Goal: Transaction & Acquisition: Register for event/course

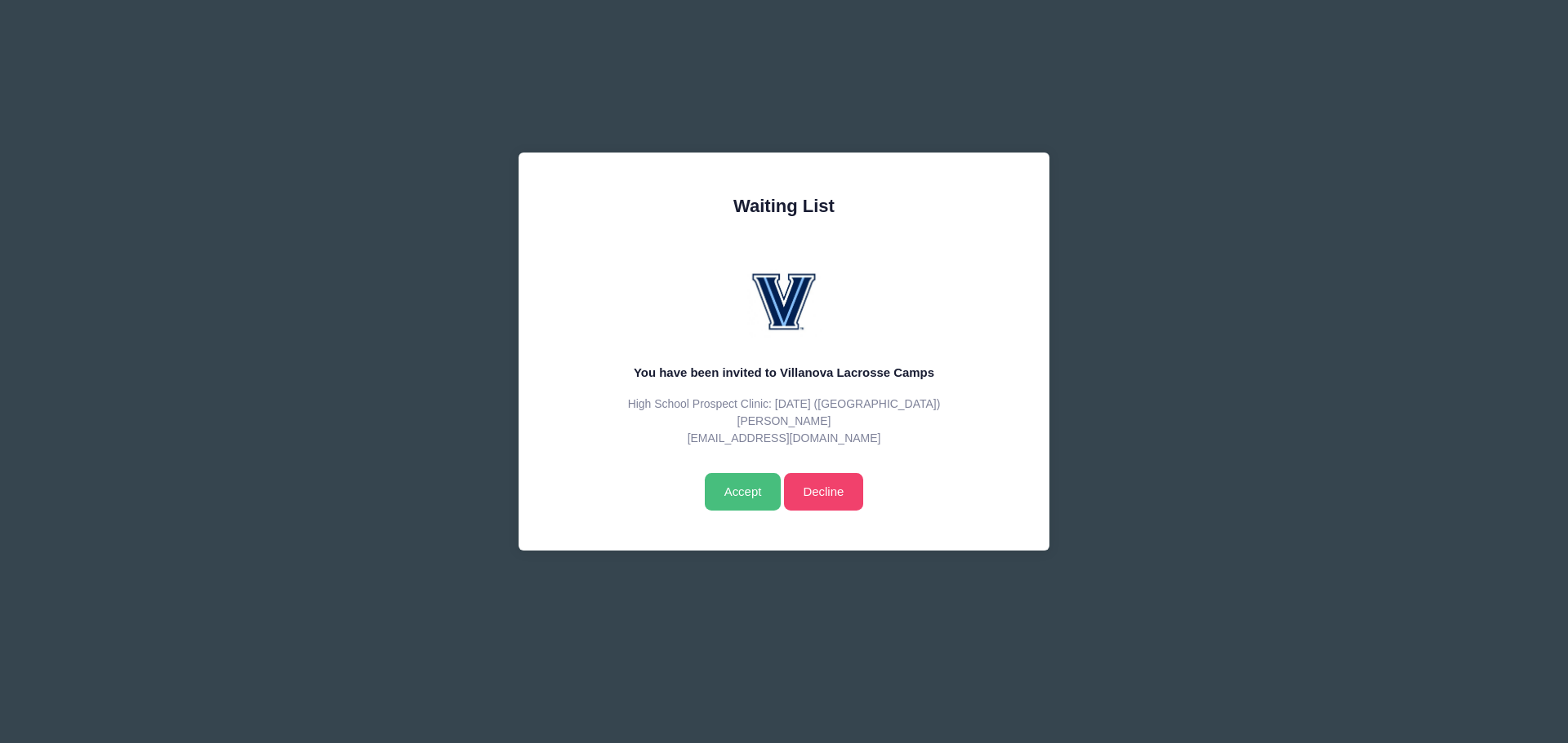
click at [736, 490] on input "Accept" at bounding box center [741, 492] width 75 height 37
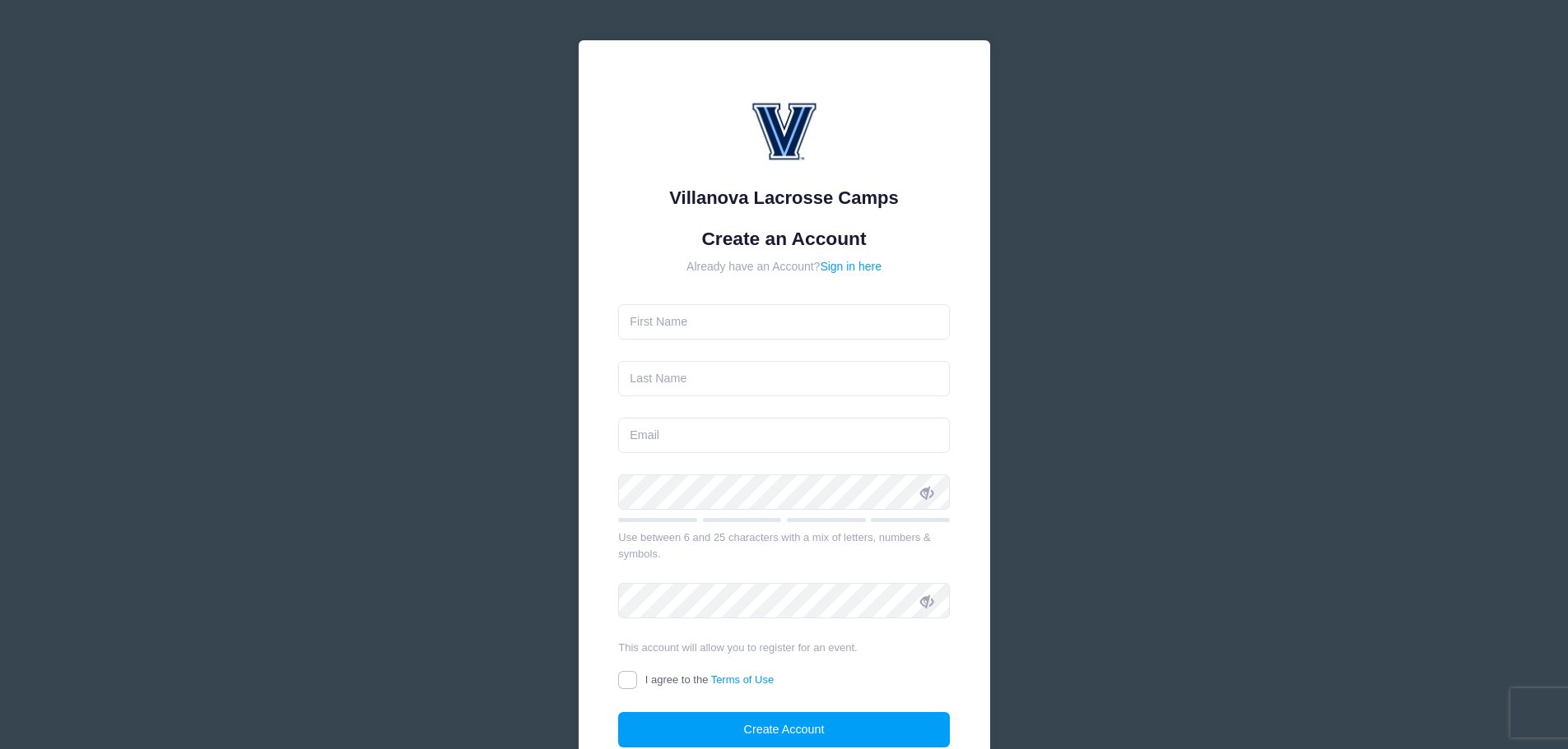
click at [807, 302] on form "Create an Account Already have an Account? Sign in here Use between 6 and 25 ch…" at bounding box center [784, 488] width 331 height 521
click at [797, 313] on input "text" at bounding box center [784, 322] width 331 height 36
type input "Zachary"
type input "Stribrny"
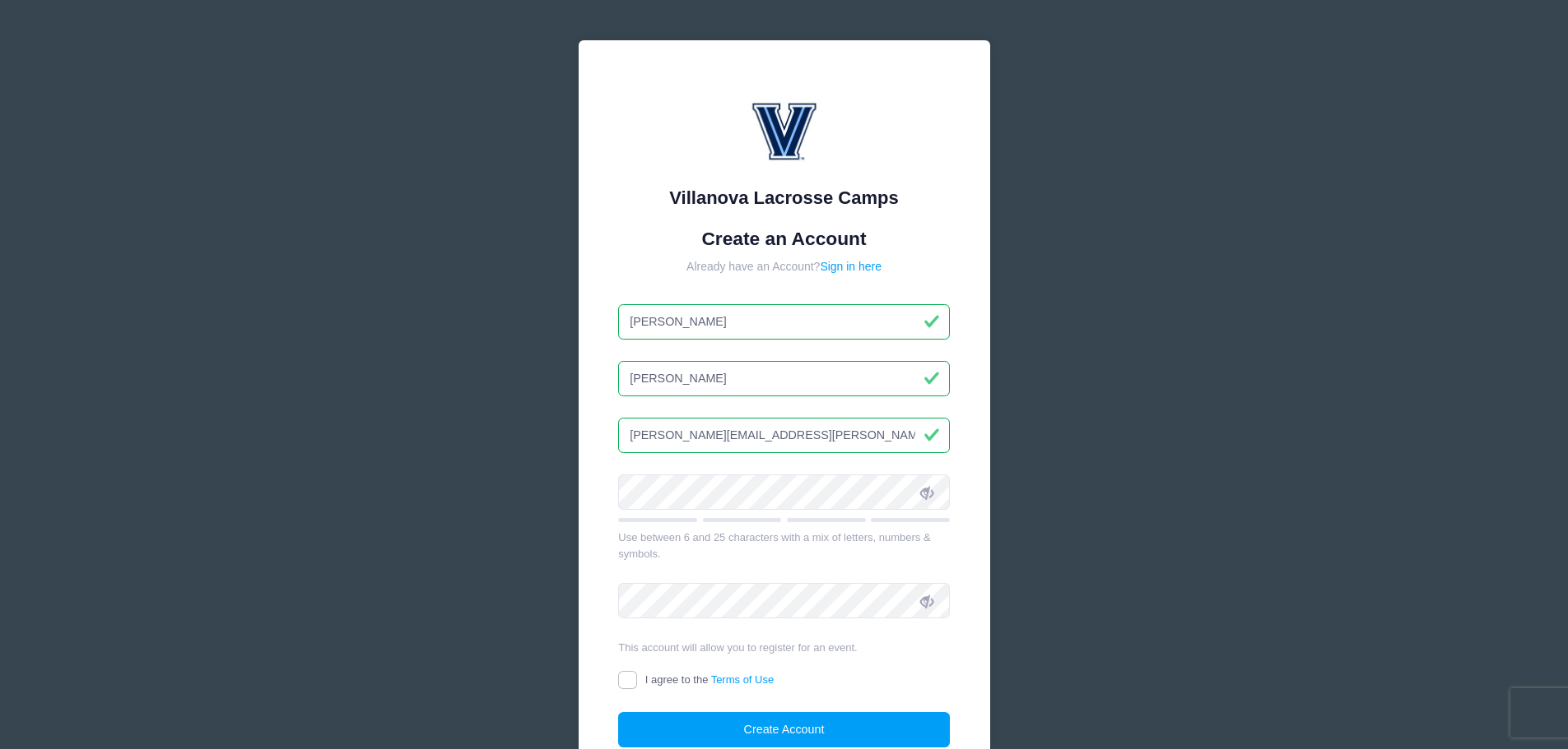
drag, startPoint x: 771, startPoint y: 435, endPoint x: 528, endPoint y: 443, distance: 243.1
click at [528, 443] on div "Villanova Lacrosse Camps Create an Account Already have an Account? Sign in her…" at bounding box center [784, 448] width 1568 height 895
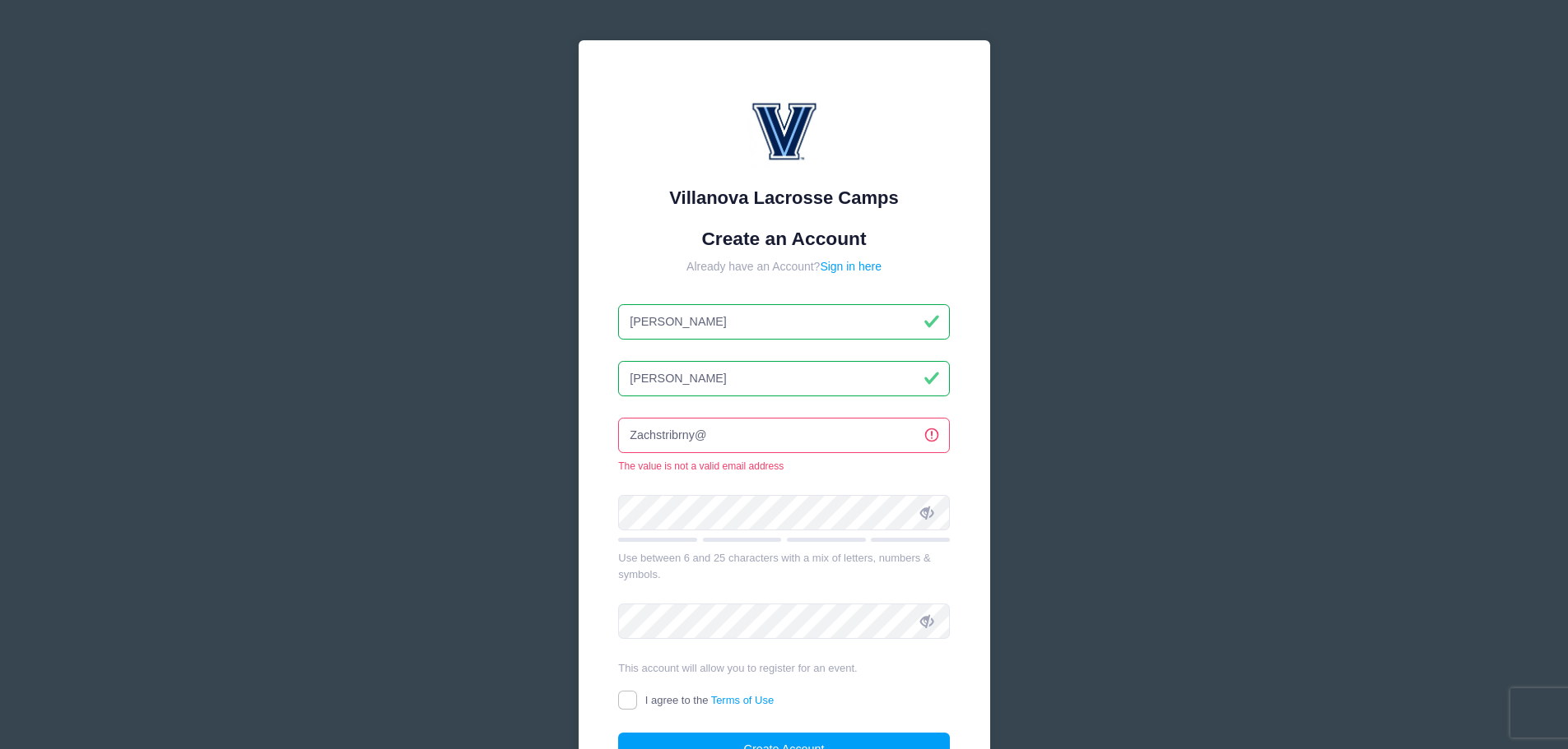
type input "Zachstribrny@icloud.com"
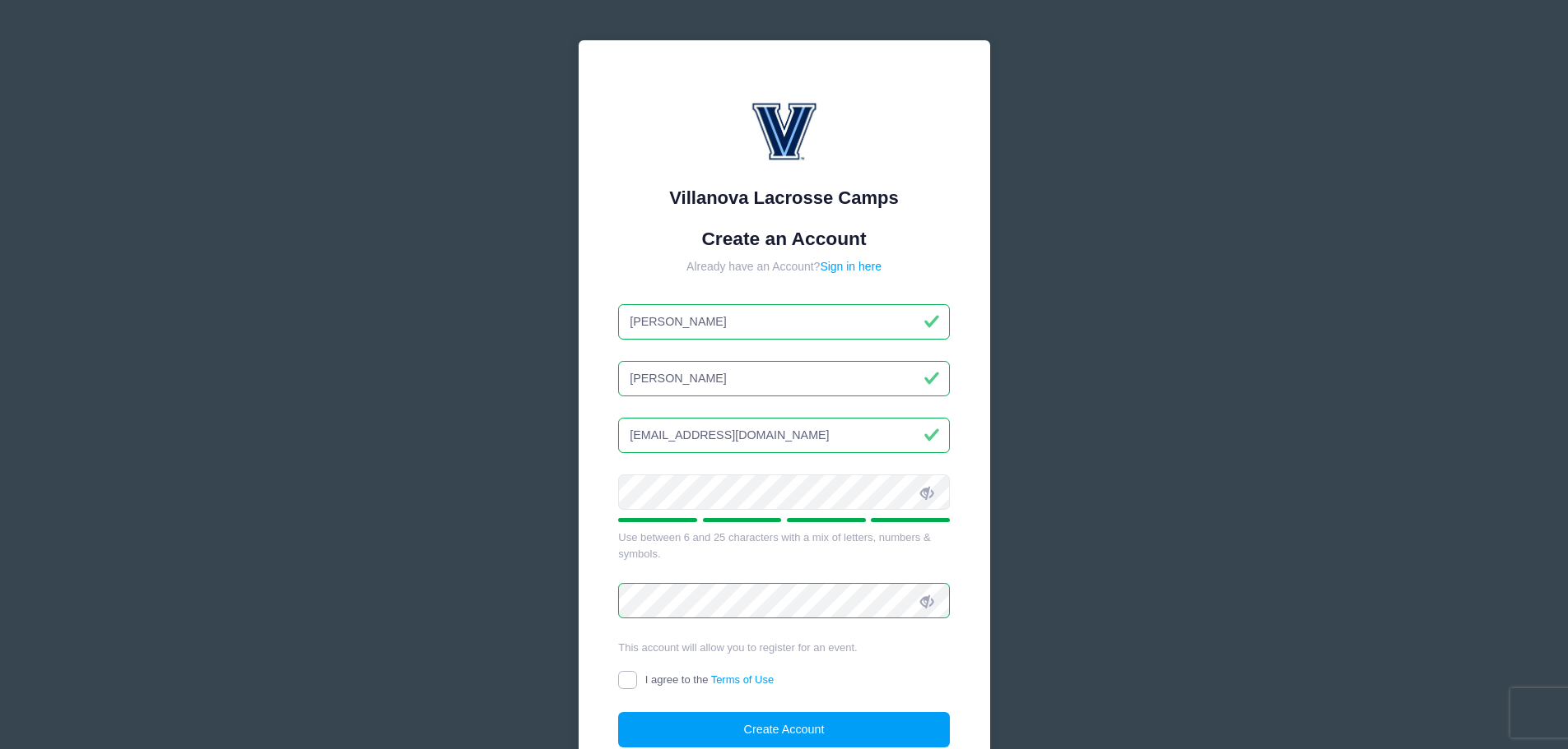
click at [633, 682] on input "I agree to the Terms of Use" at bounding box center [628, 681] width 19 height 19
checkbox input "true"
click at [843, 725] on button "Create Account" at bounding box center [784, 730] width 331 height 36
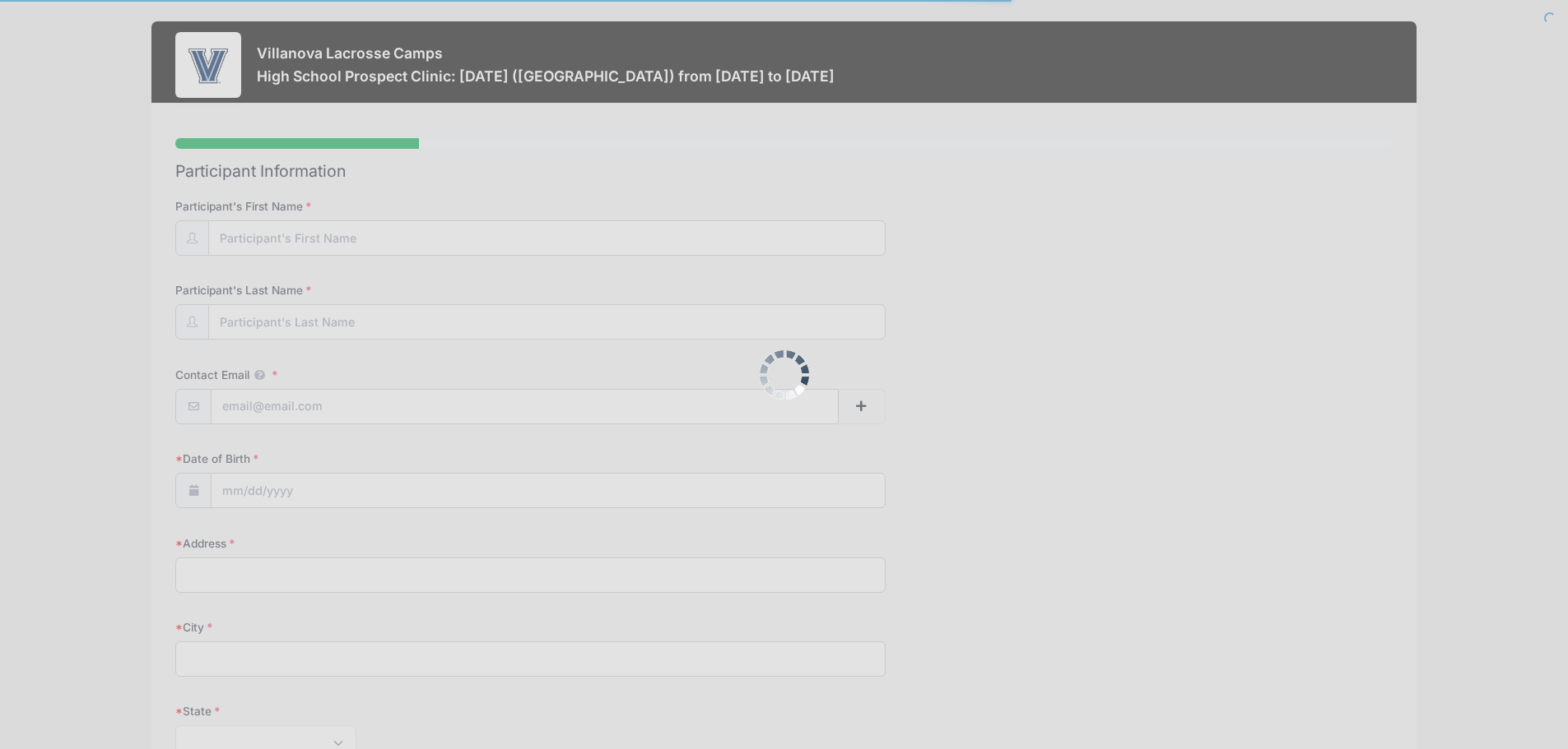
click at [296, 234] on div at bounding box center [784, 374] width 1568 height 749
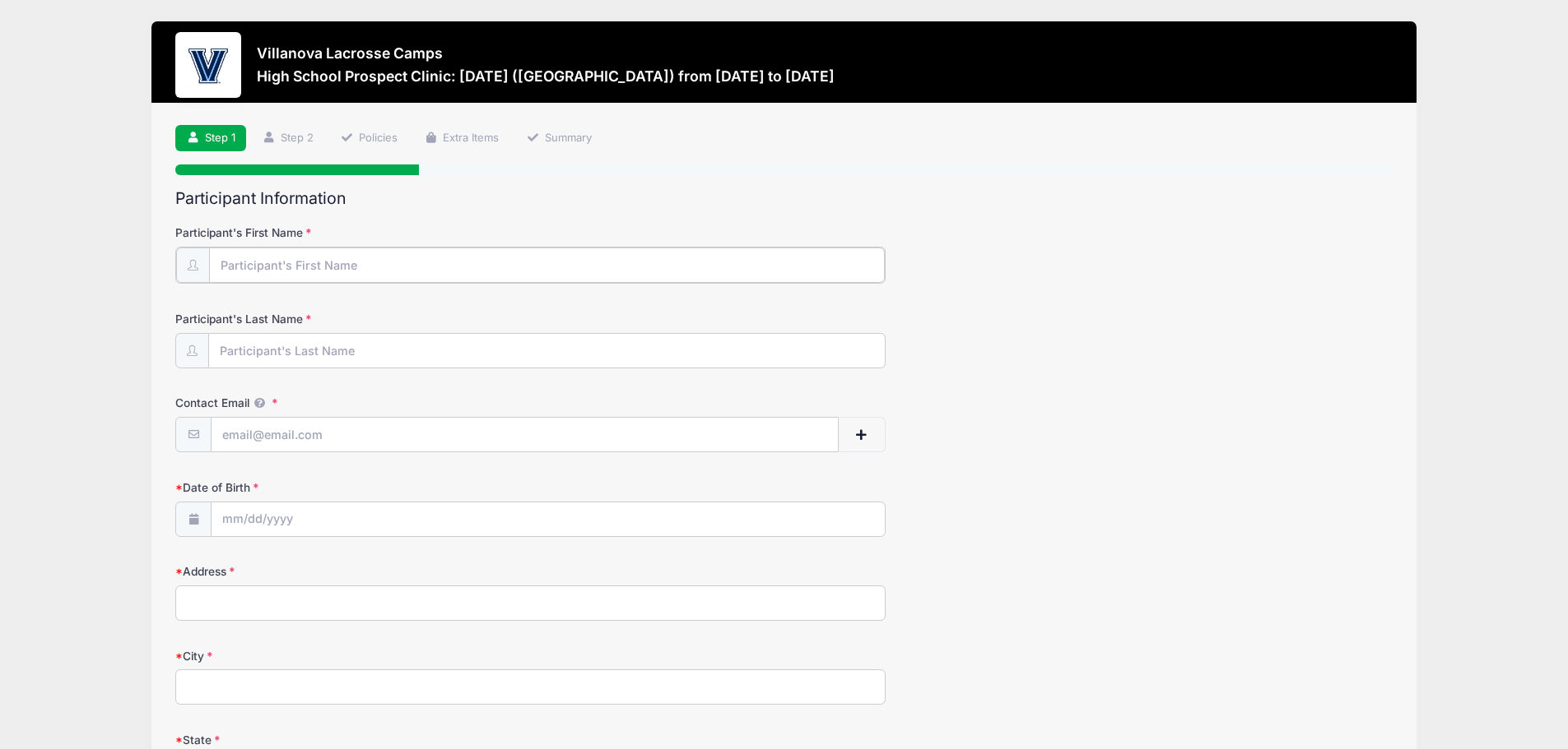
click at [294, 260] on input "Participant's First Name" at bounding box center [547, 265] width 676 height 36
type input "Zachary"
type input "Stribrny"
type input "dirk.stribrny@ms.com"
type input "4 Southwinds Lane"
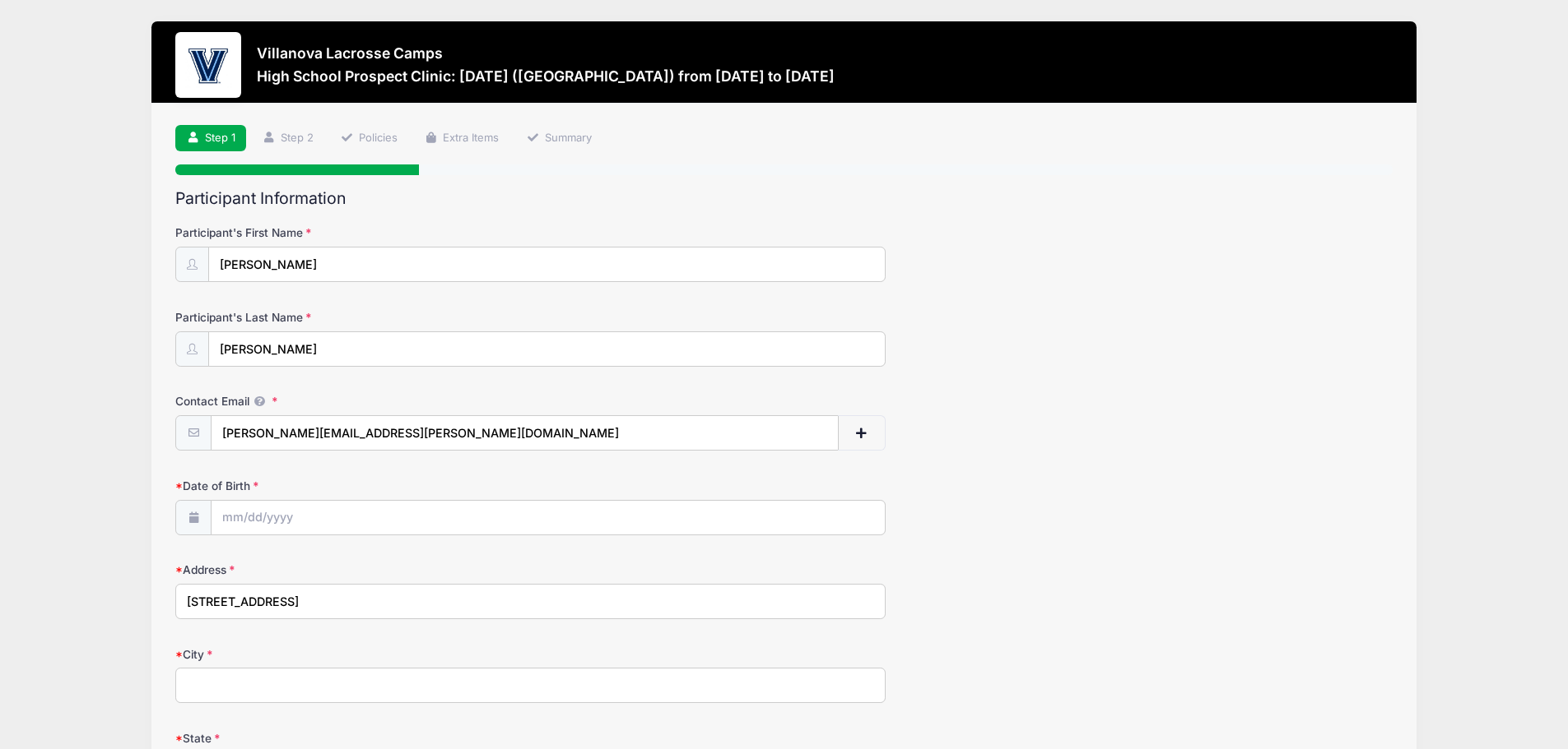
type input "Malvern"
select select "PA"
type input "19355"
type input "(610) 585-4060"
click at [267, 260] on input "Zachary" at bounding box center [547, 265] width 676 height 36
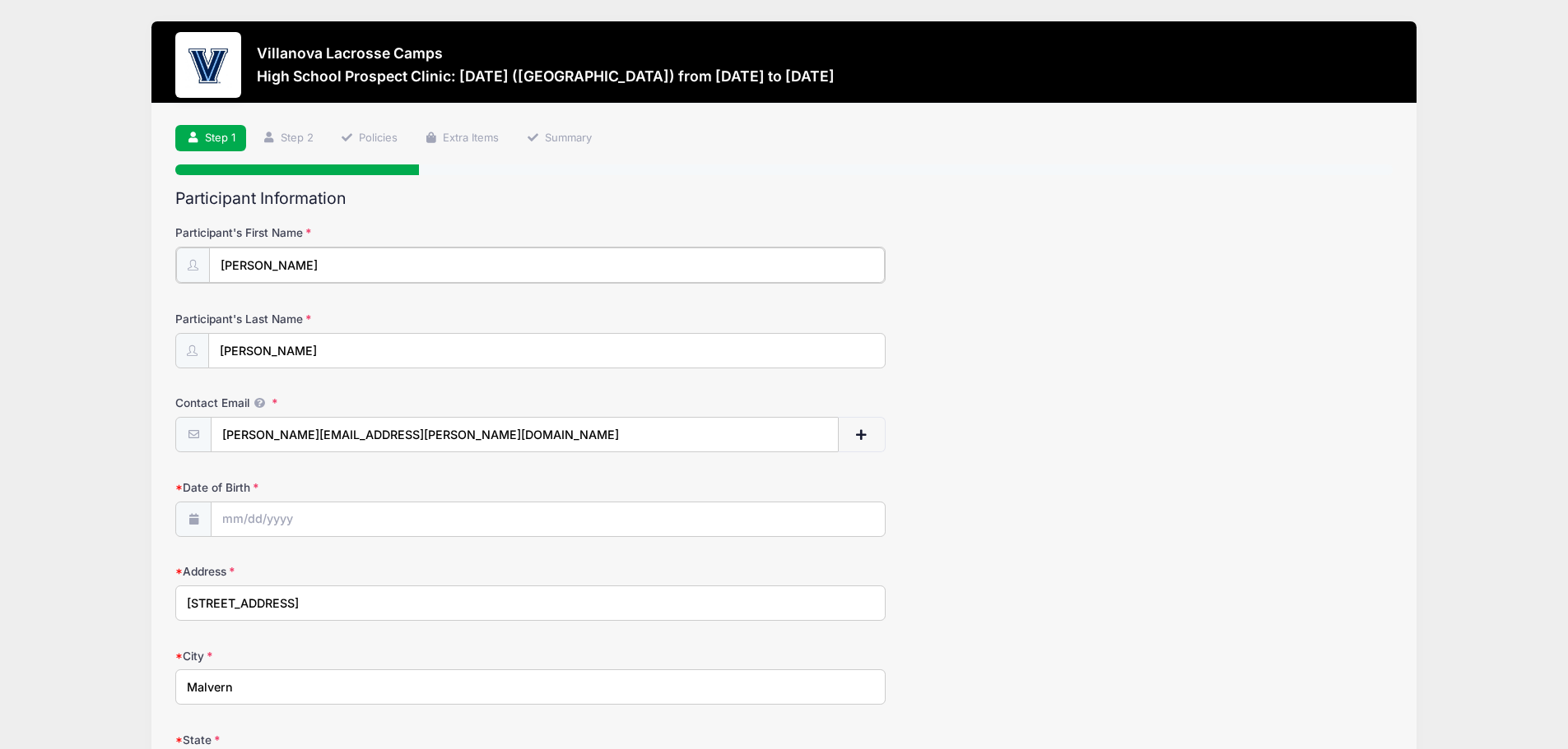
type input "Zach"
drag, startPoint x: 383, startPoint y: 435, endPoint x: 196, endPoint y: 444, distance: 187.2
click at [196, 444] on div "dirk.stribrny@ms.com" at bounding box center [530, 434] width 710 height 37
type input "Zachstribrny@icloud.com"
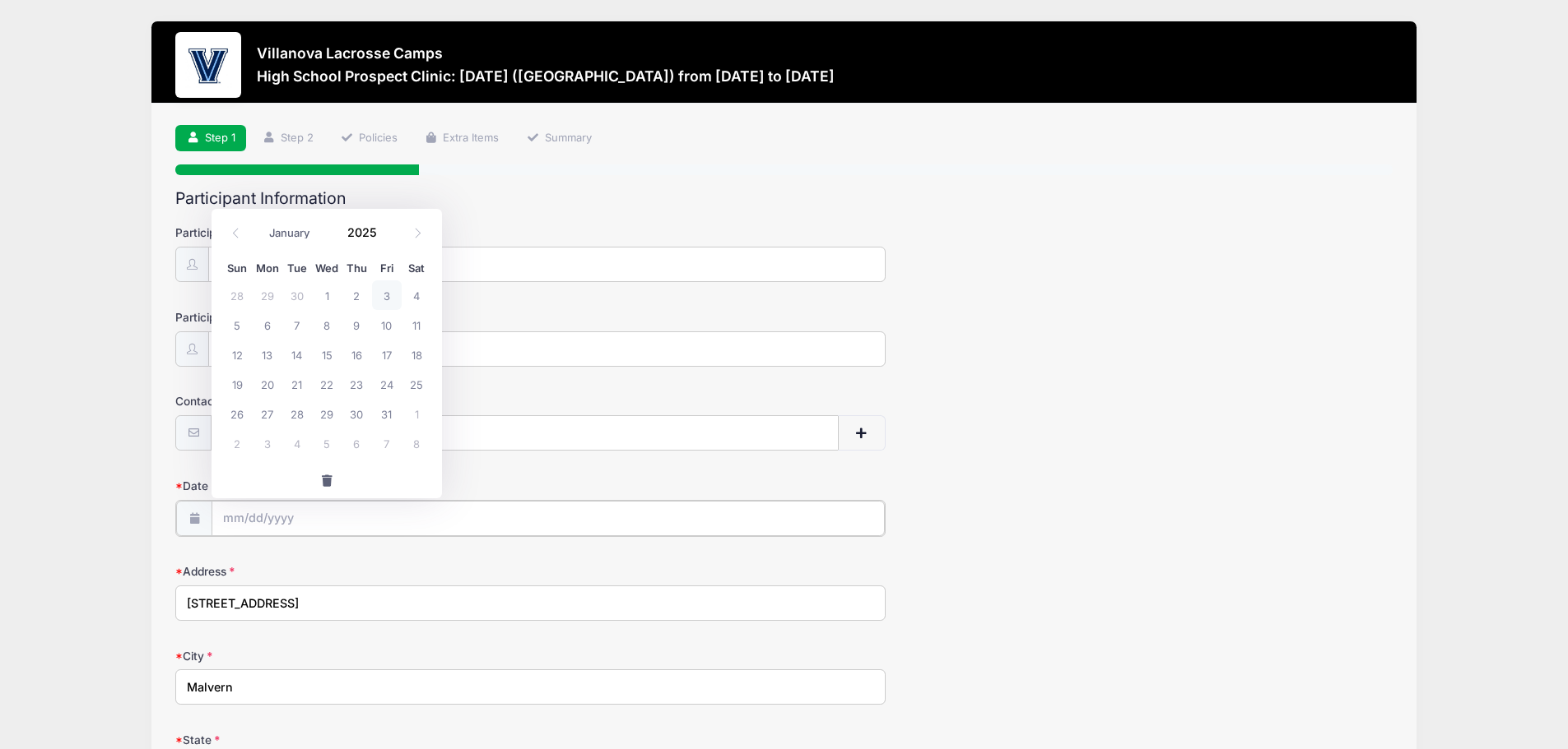
click at [332, 523] on input "Date of Birth" at bounding box center [548, 518] width 673 height 36
click at [229, 230] on span at bounding box center [236, 233] width 27 height 28
click at [230, 230] on icon at bounding box center [235, 233] width 11 height 11
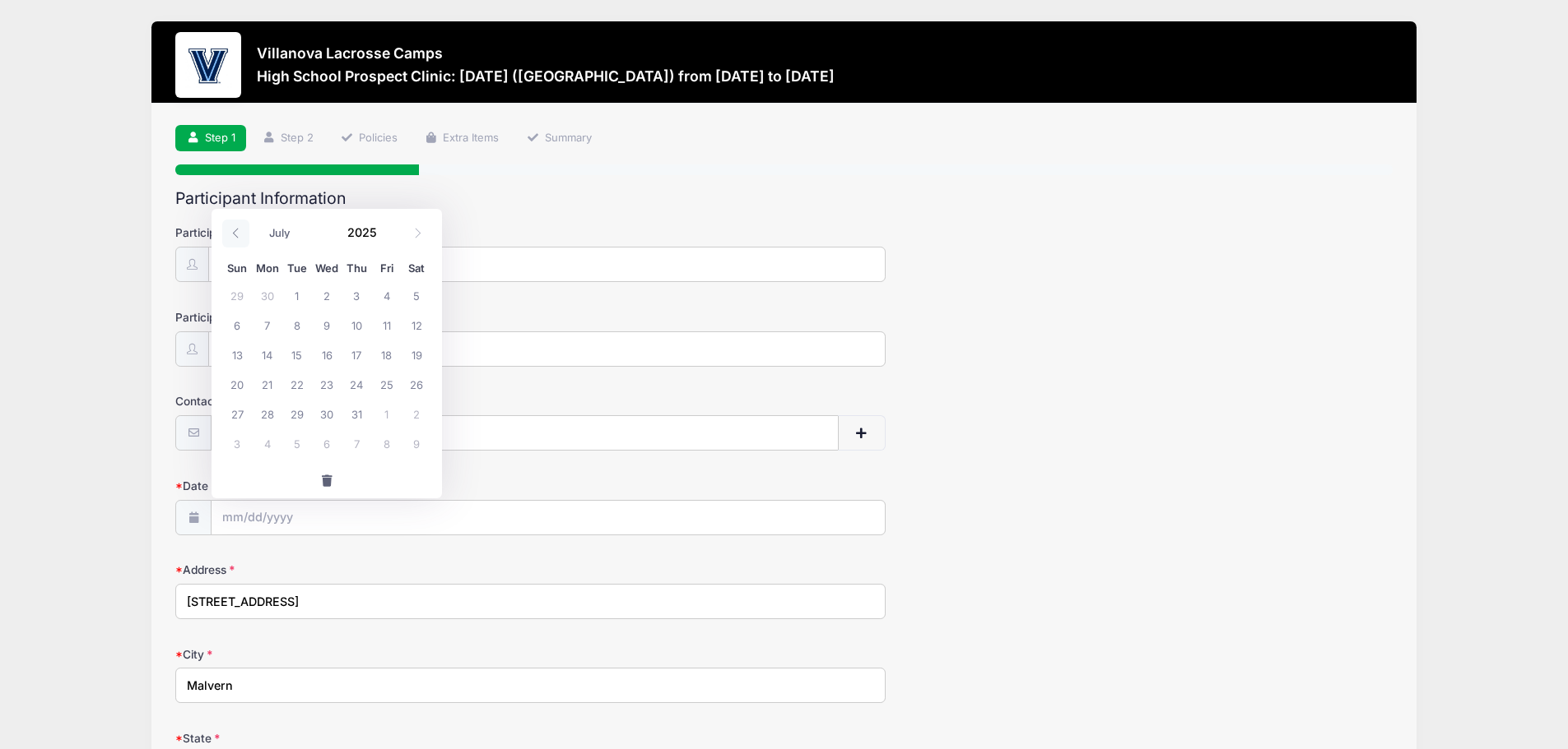
select select "5"
click at [385, 240] on span at bounding box center [387, 239] width 12 height 13
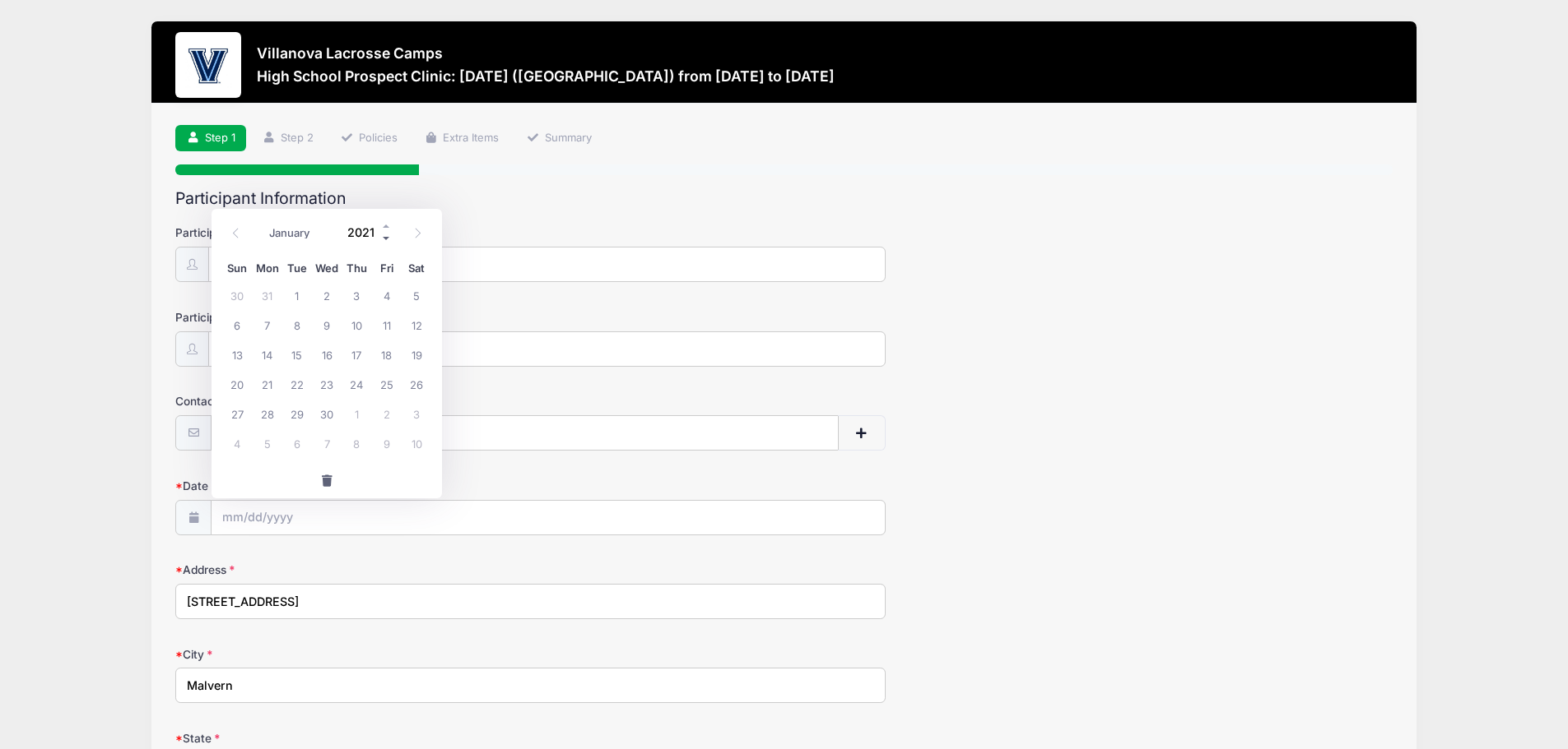
click at [385, 240] on span at bounding box center [387, 239] width 12 height 13
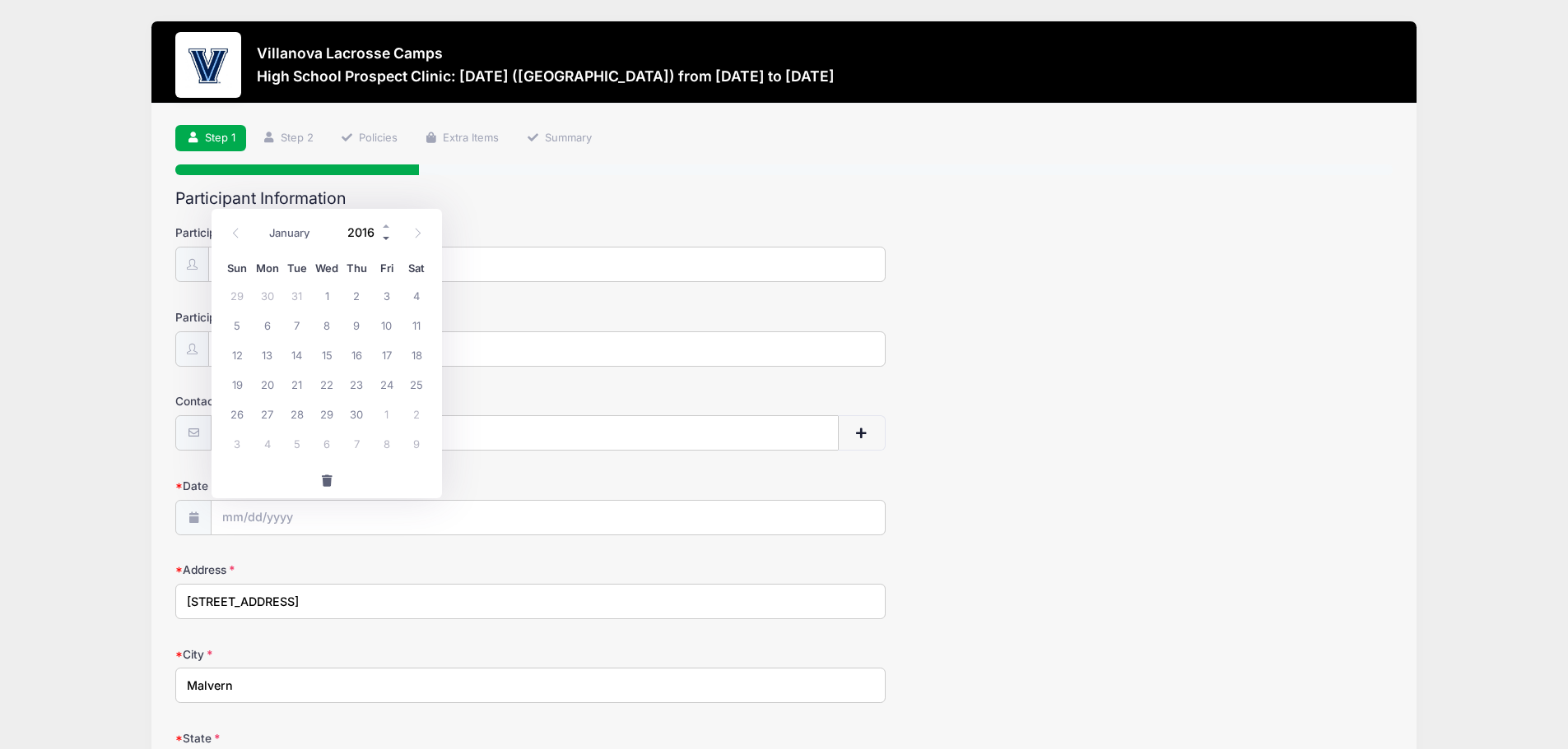
click at [385, 240] on span at bounding box center [387, 239] width 12 height 13
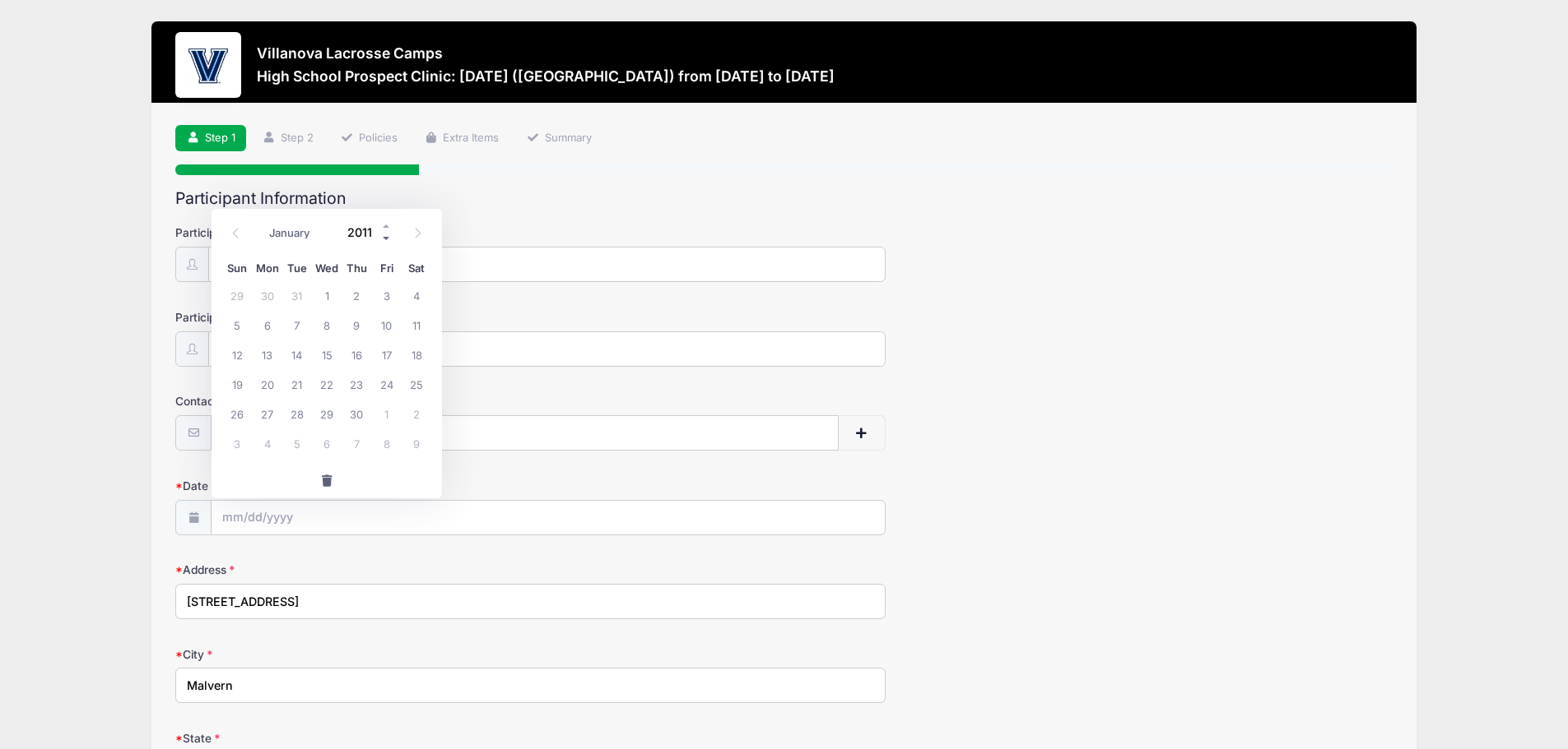
click at [385, 240] on span at bounding box center [387, 239] width 12 height 13
type input "2008"
click at [414, 237] on icon at bounding box center [417, 233] width 11 height 11
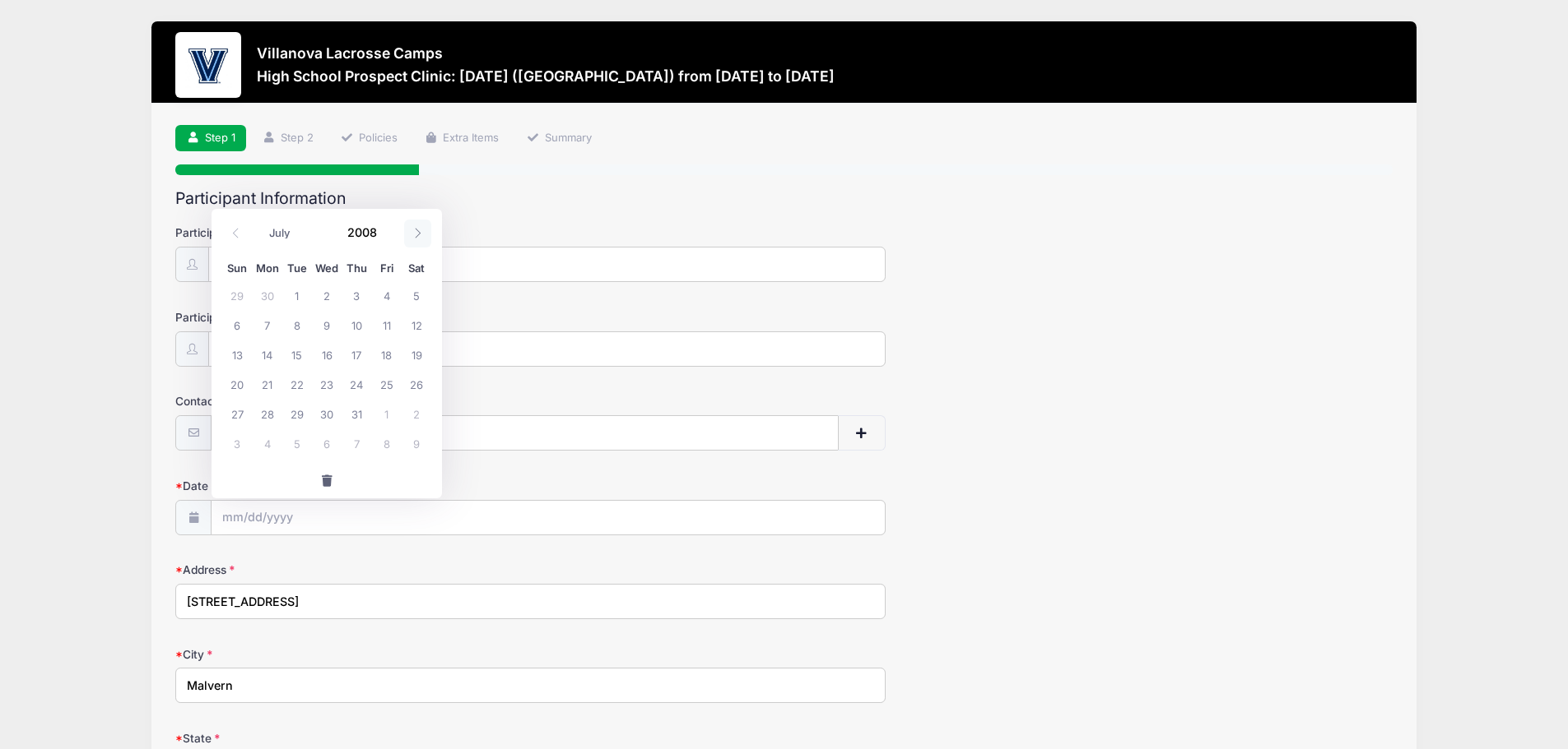
click at [414, 237] on icon at bounding box center [417, 233] width 11 height 11
click at [225, 229] on span at bounding box center [236, 233] width 27 height 28
select select "7"
click at [267, 325] on span "4" at bounding box center [267, 324] width 30 height 30
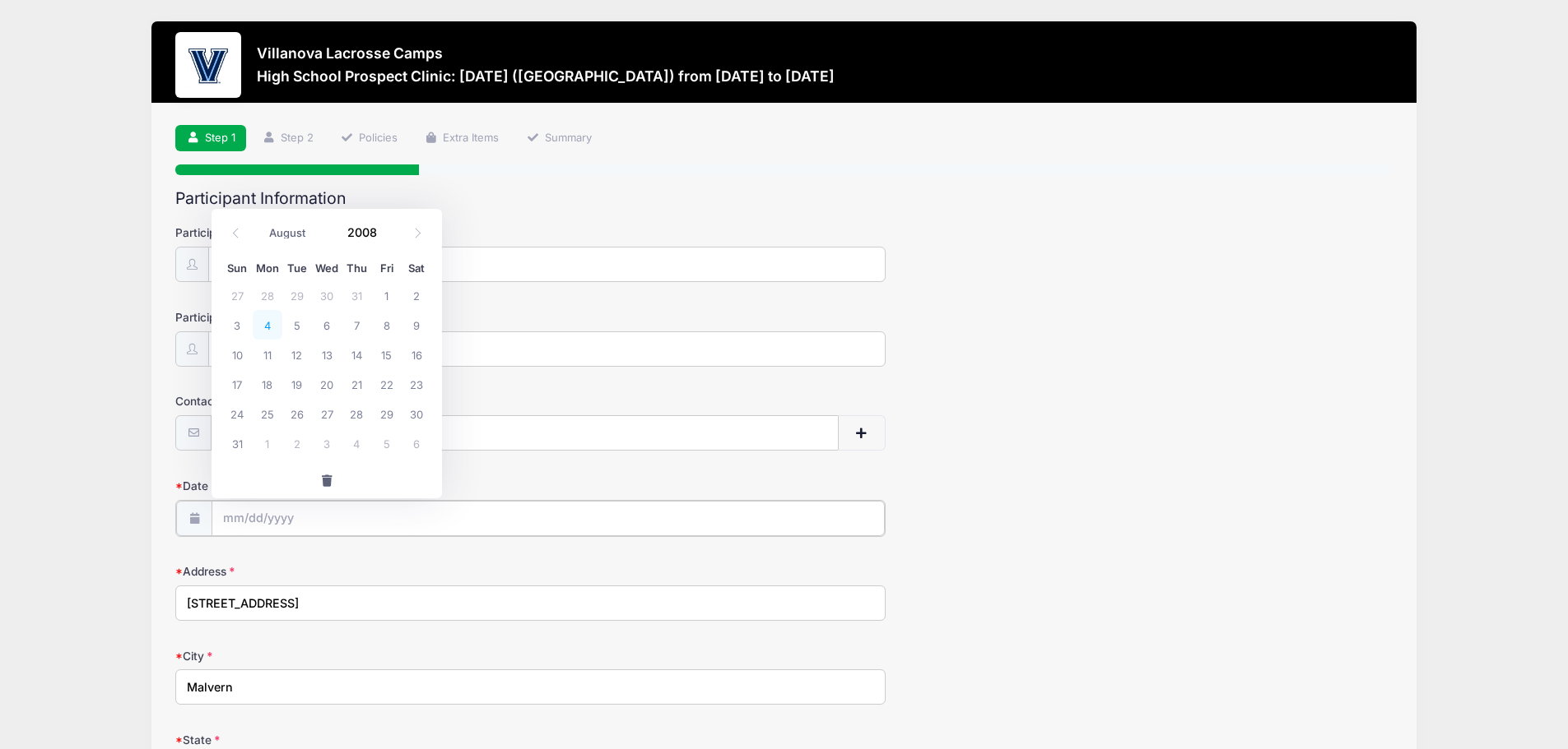
type input "08/04/2008"
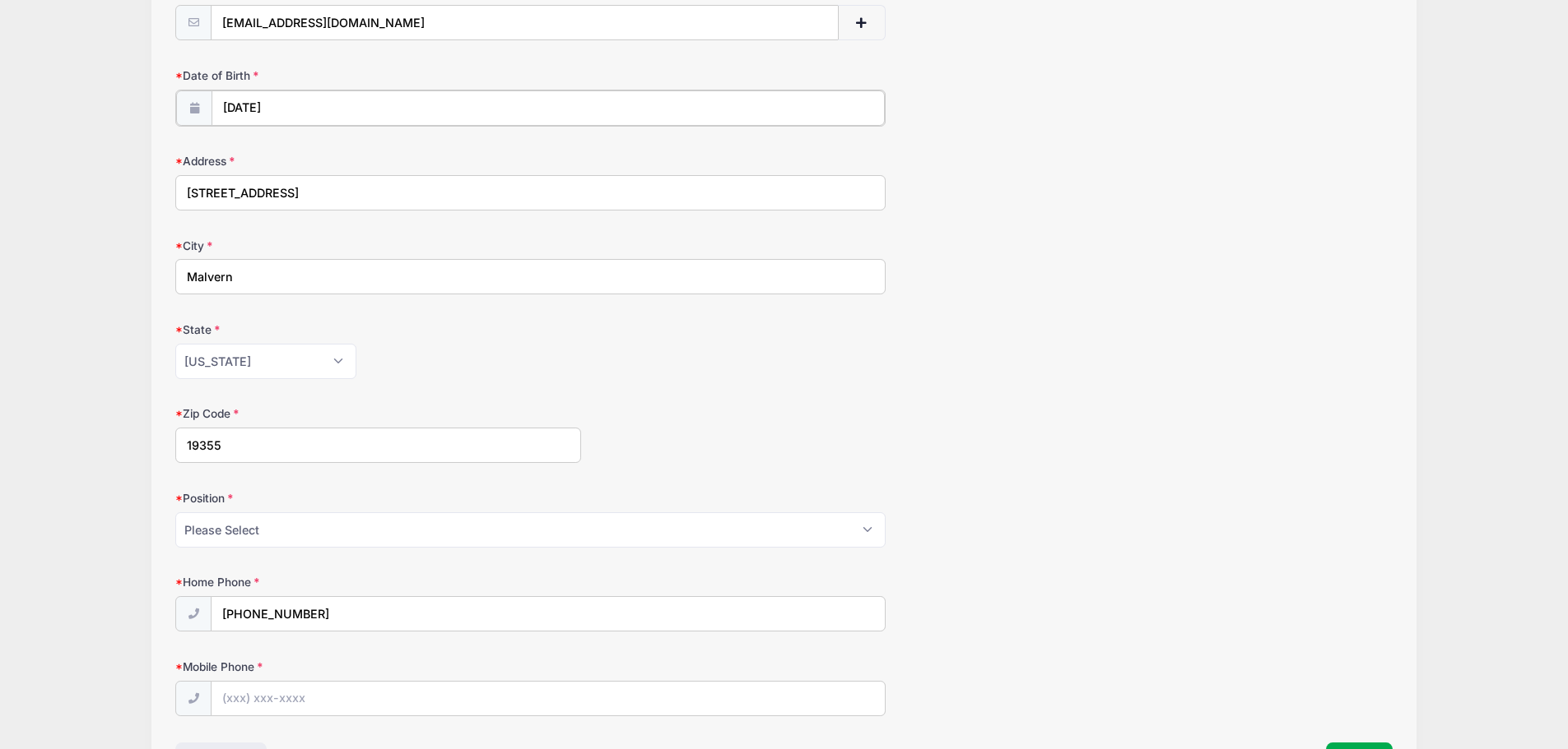
scroll to position [411, 0]
click at [332, 534] on select "Please Select Goalie Middie Defense Attack FOGO LSM" at bounding box center [530, 528] width 710 height 36
select select "Middie"
click at [175, 510] on select "Please Select Goalie Middie Defense Attack FOGO LSM" at bounding box center [530, 528] width 710 height 36
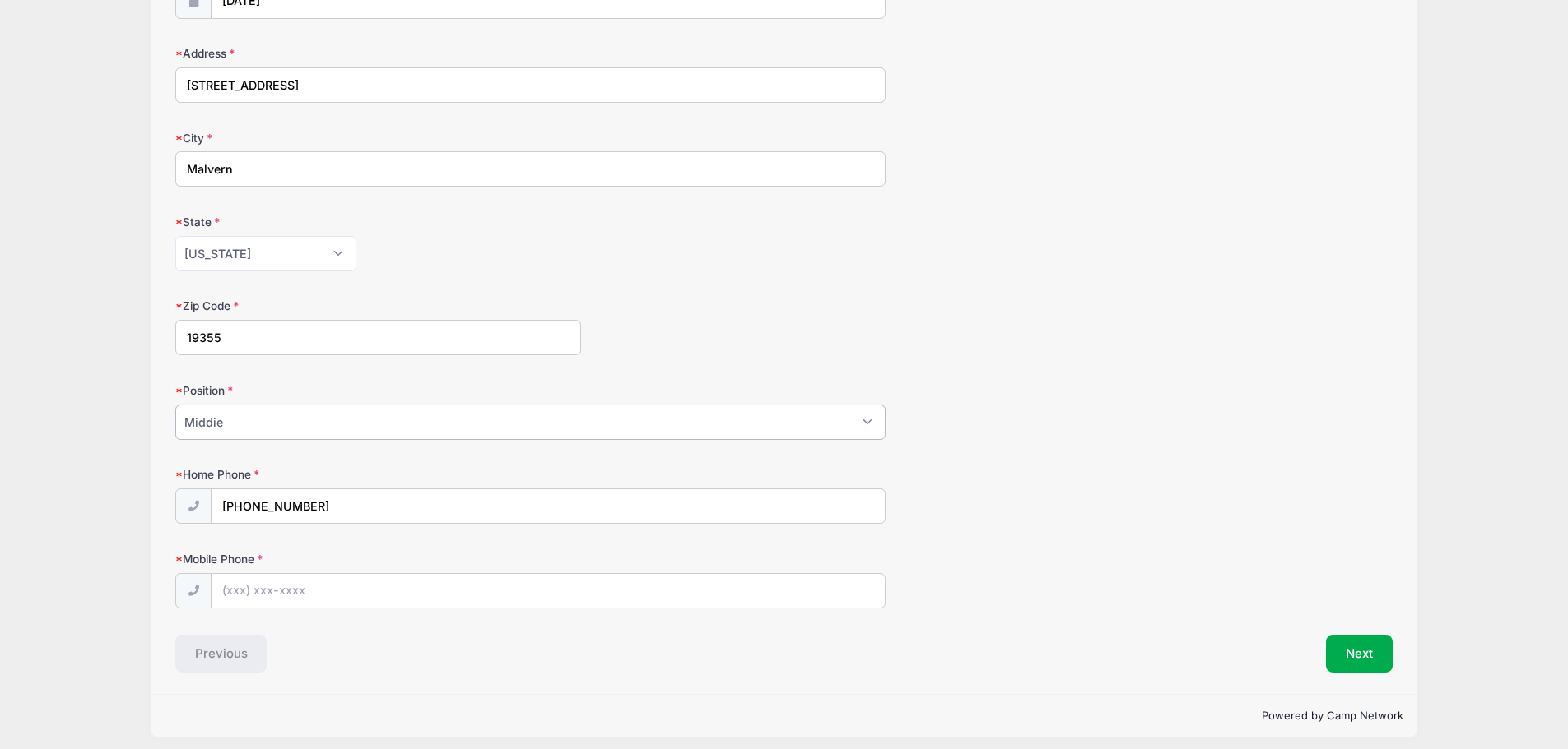
scroll to position [527, 0]
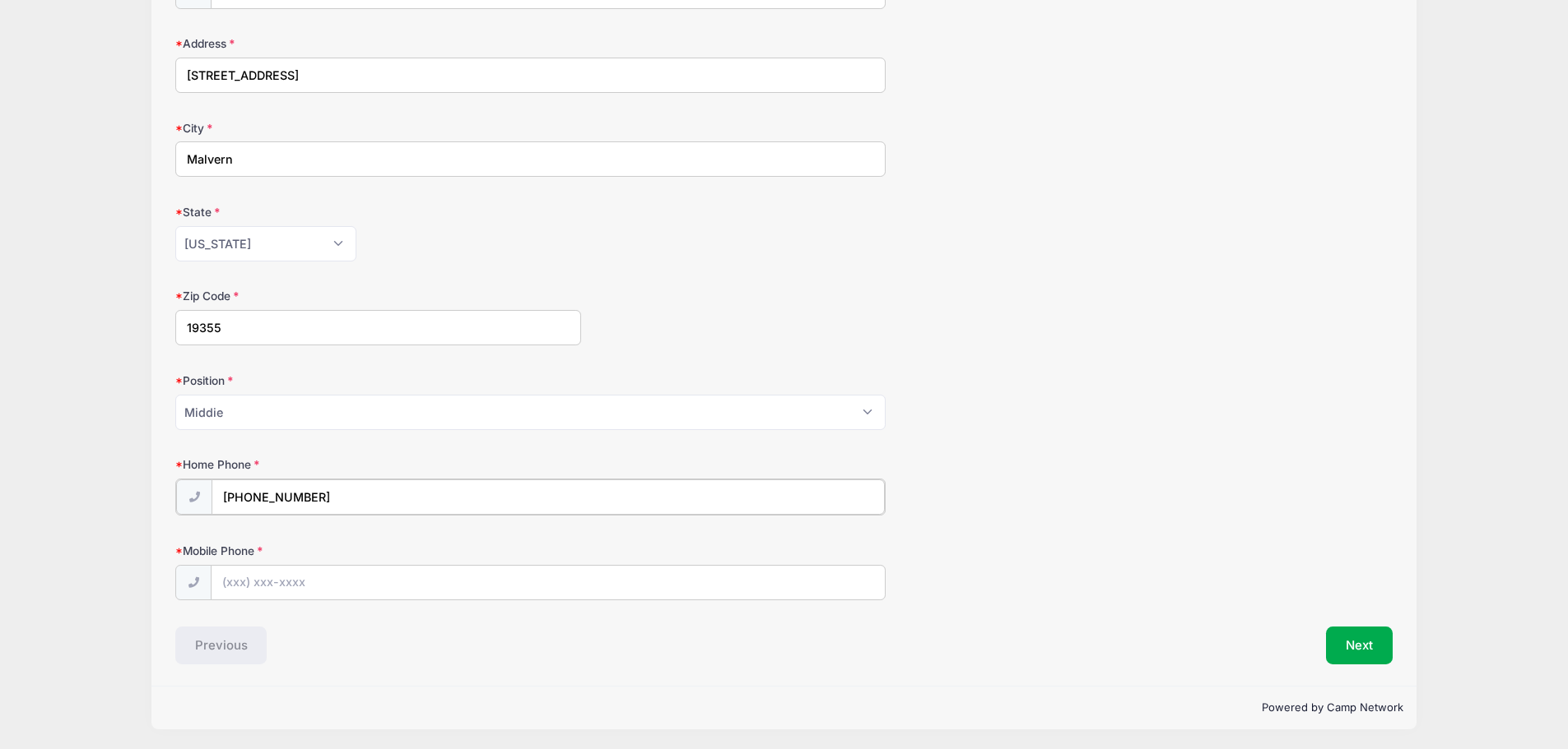
click at [342, 491] on input "(610) 585-4060" at bounding box center [548, 497] width 673 height 36
click at [340, 491] on input "(610) 585-4060" at bounding box center [548, 497] width 673 height 36
click at [327, 584] on input "Mobile Phone" at bounding box center [548, 581] width 673 height 36
type input "(610) 247-5454"
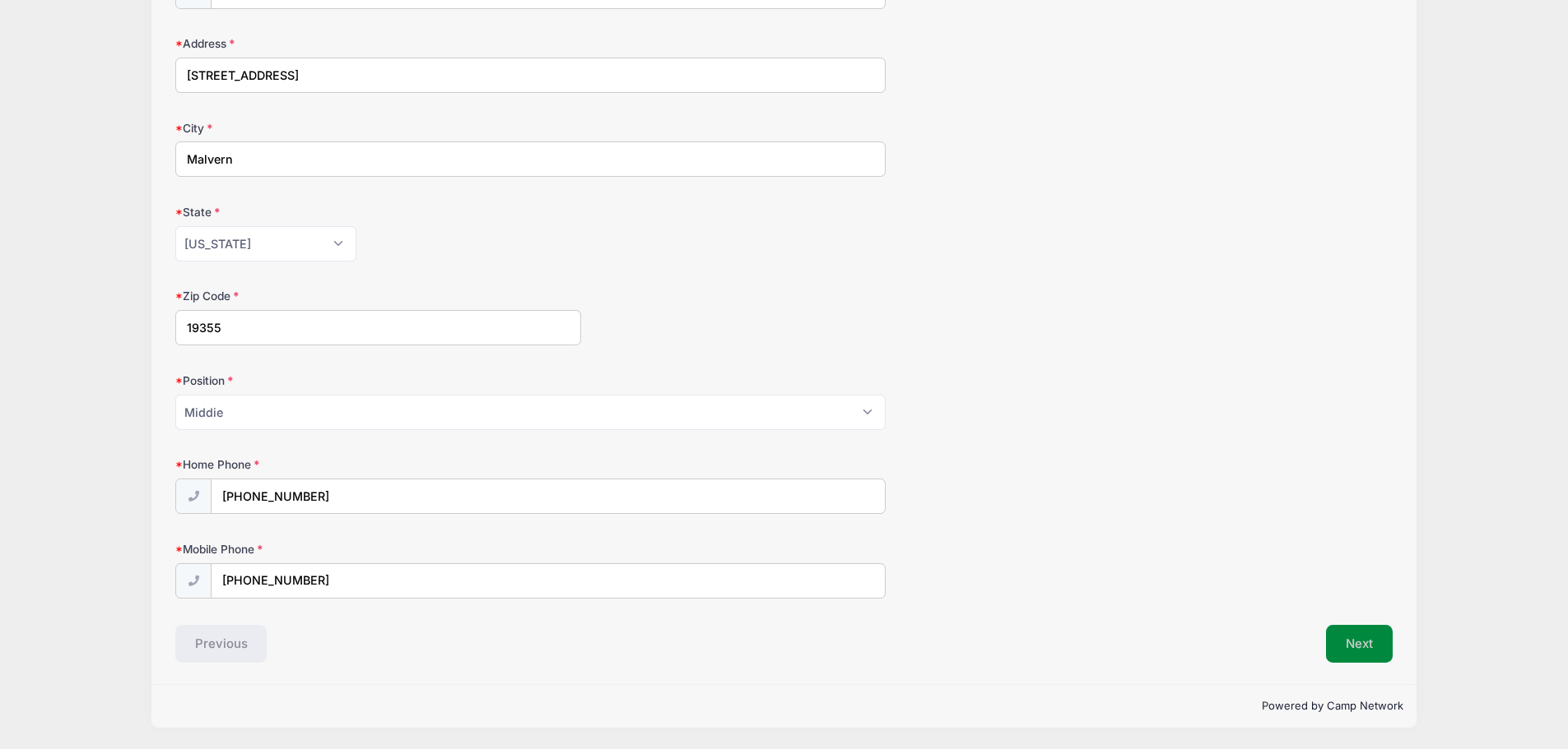
click at [1352, 642] on button "Next" at bounding box center [1359, 643] width 66 height 38
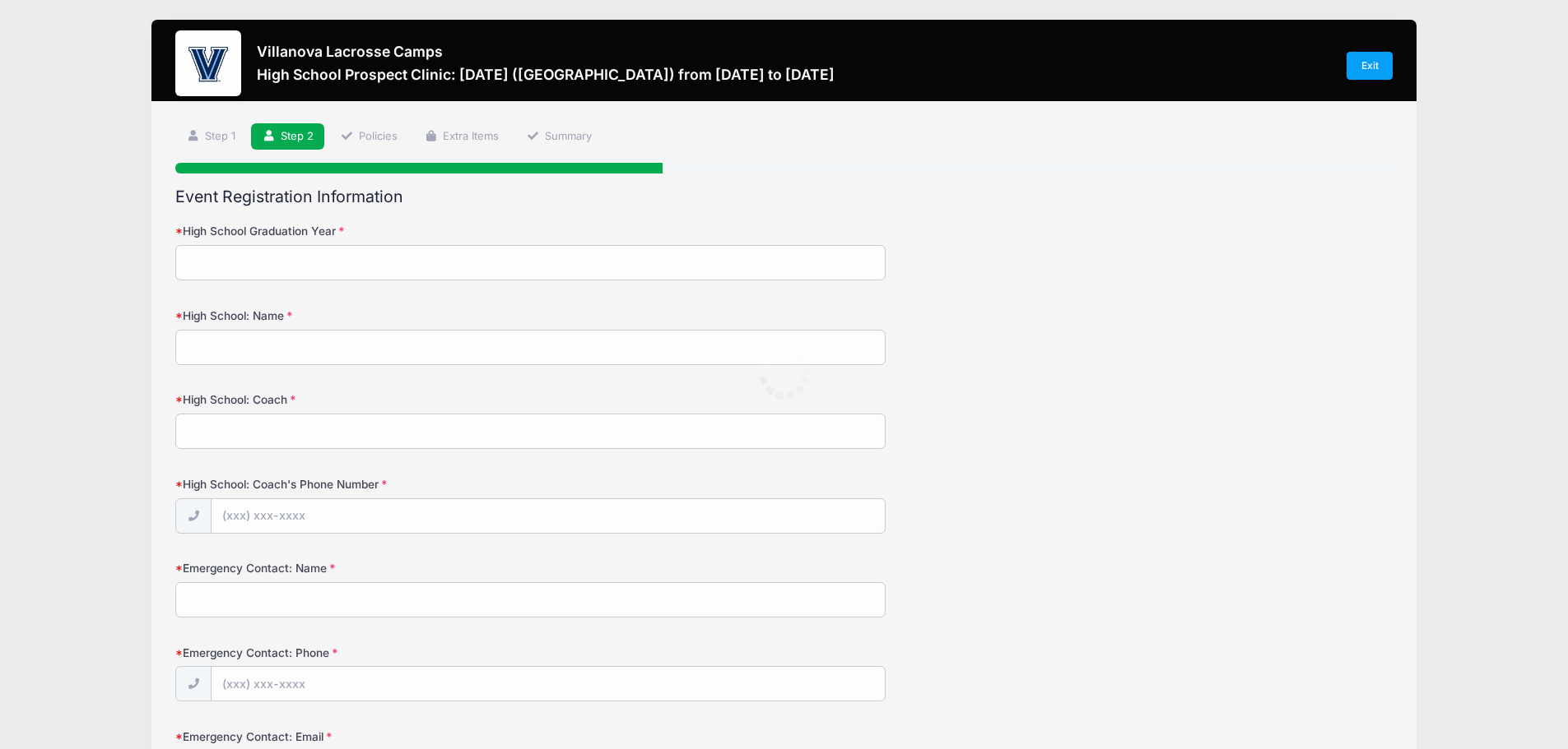
scroll to position [0, 0]
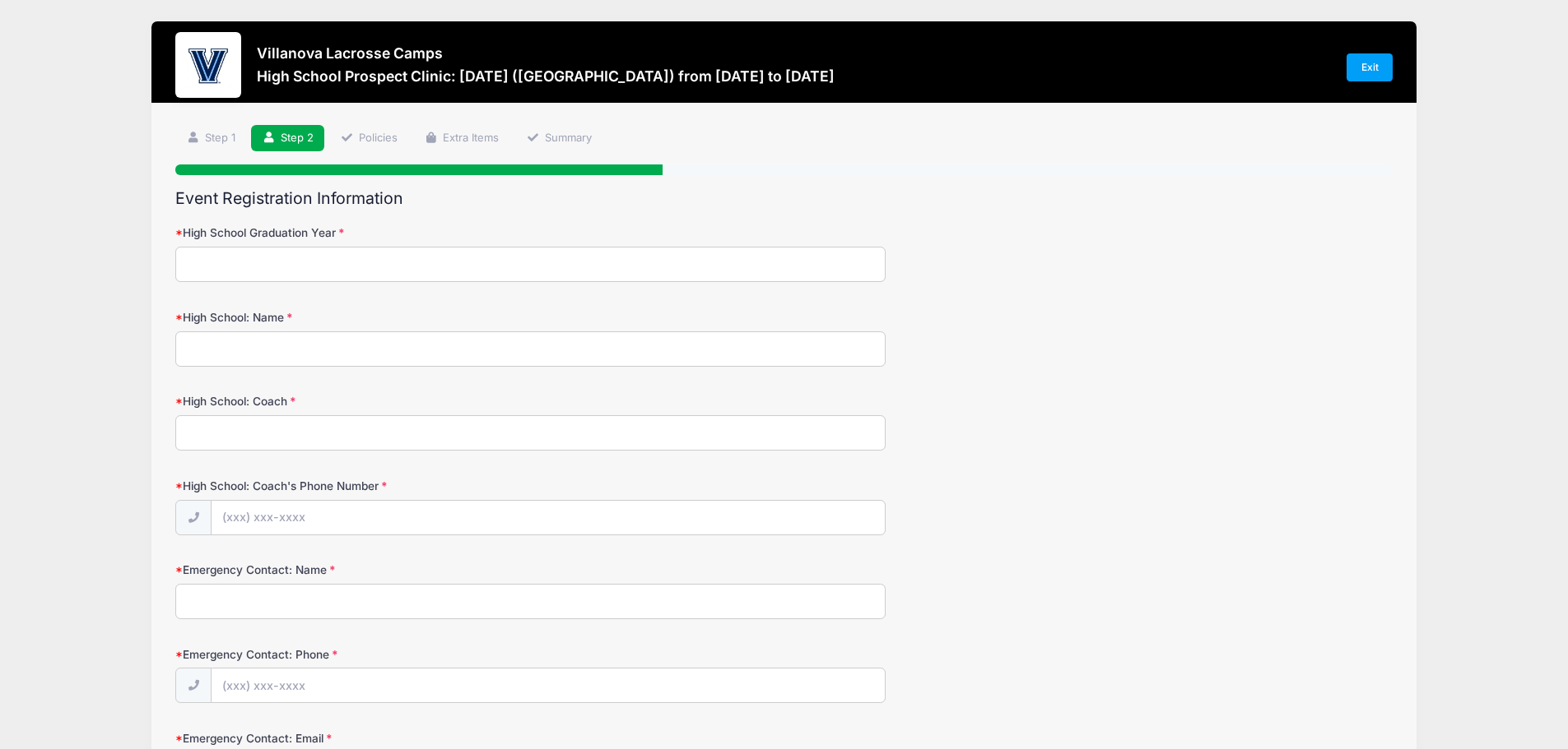
click at [272, 271] on input "High School Graduation Year" at bounding box center [530, 264] width 710 height 36
type input "2027"
click at [263, 340] on input "High School: Name" at bounding box center [530, 349] width 710 height 36
type input "Malvern Prep"
click at [271, 435] on input "High School: Coach" at bounding box center [530, 433] width 710 height 36
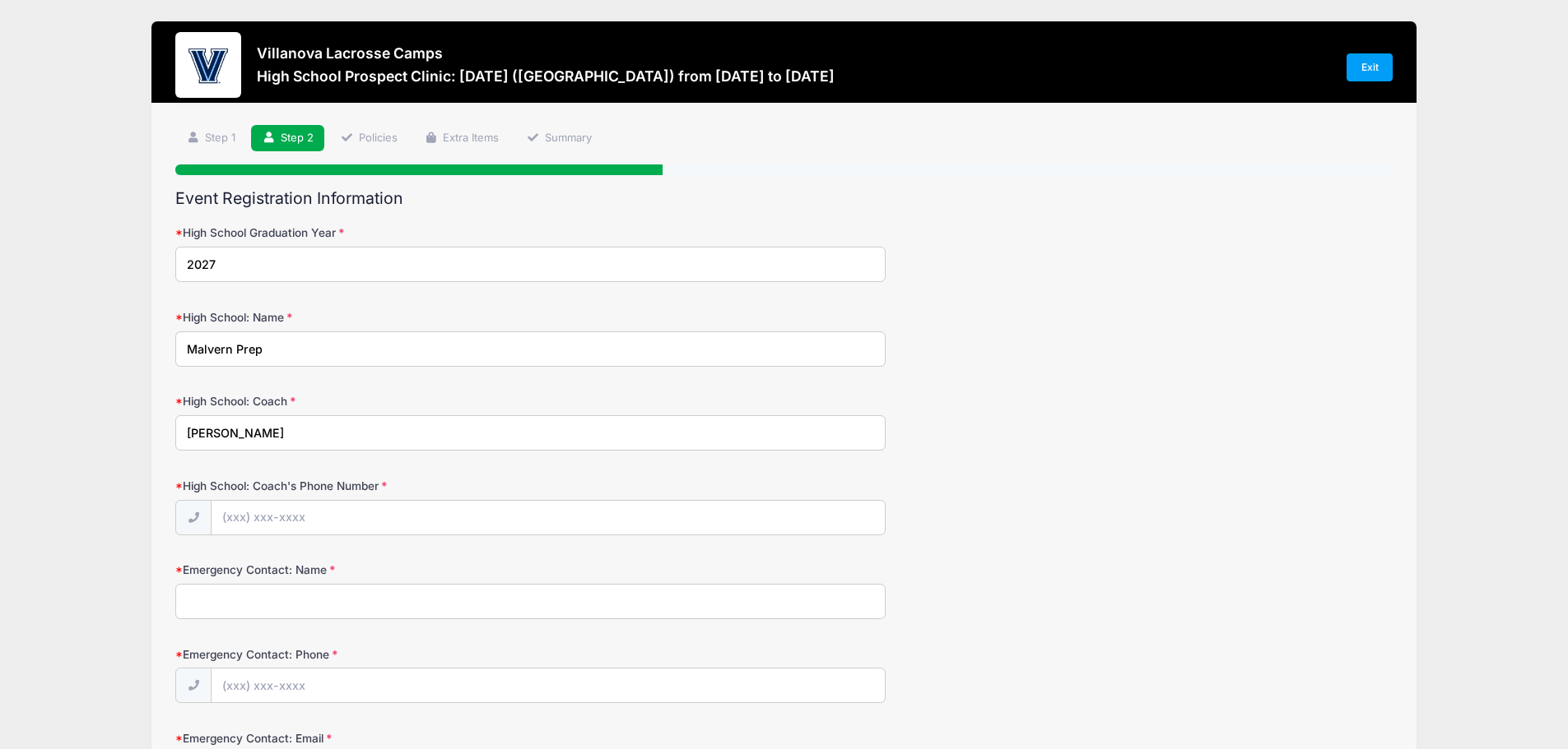
type input "Matt Mackrides"
click at [294, 512] on input "High School: Coach's Phone Number" at bounding box center [548, 518] width 673 height 36
paste input "(610) 420-8067"
type input "(610) 420-8067"
click at [286, 604] on input "Emergency Contact: Name" at bounding box center [530, 602] width 710 height 36
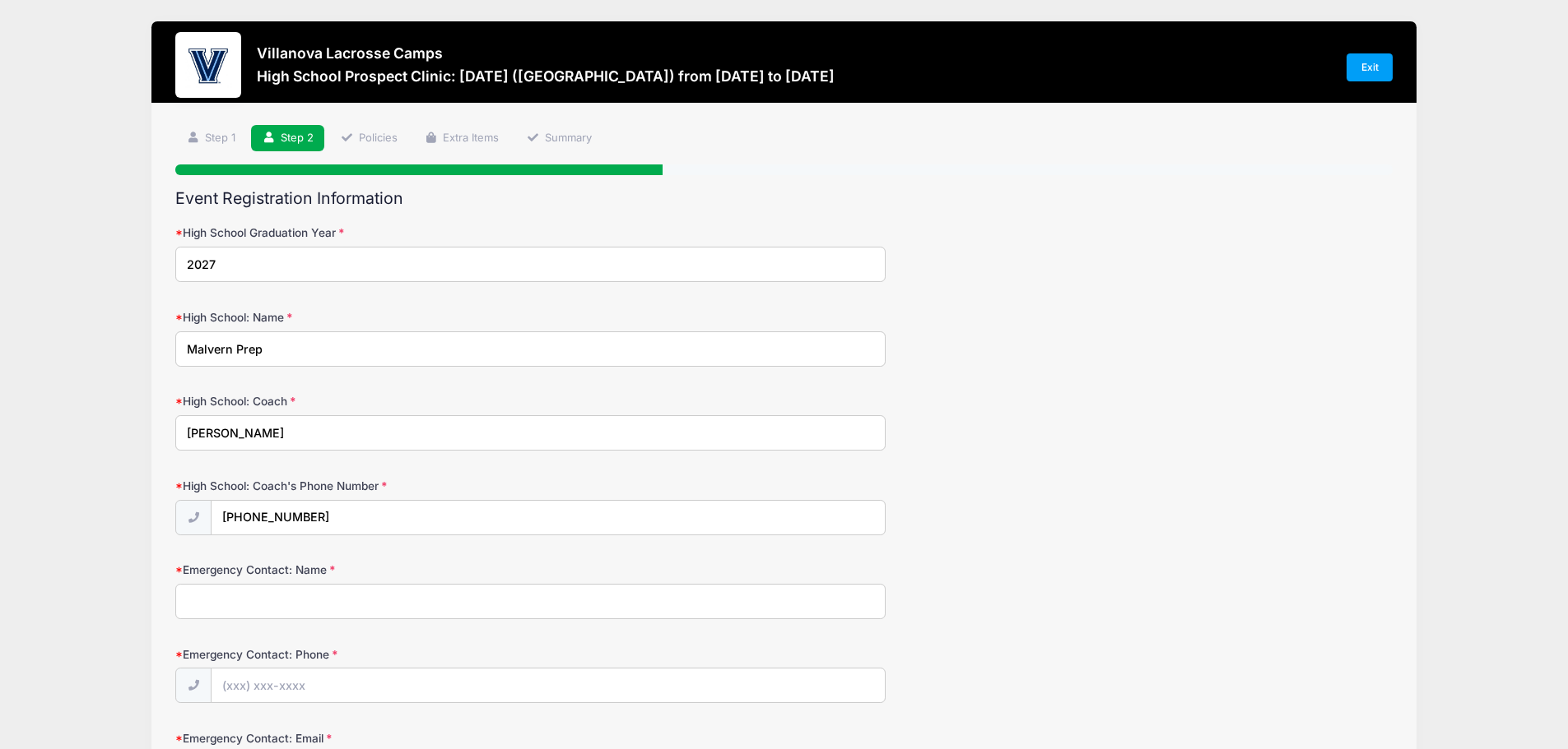
type input "Dirk A Stribrny"
type input "(610) 585-4060"
type input "dirkstribrny@gmail.com"
click at [226, 603] on input "Dirk A Stribrny" at bounding box center [530, 602] width 710 height 36
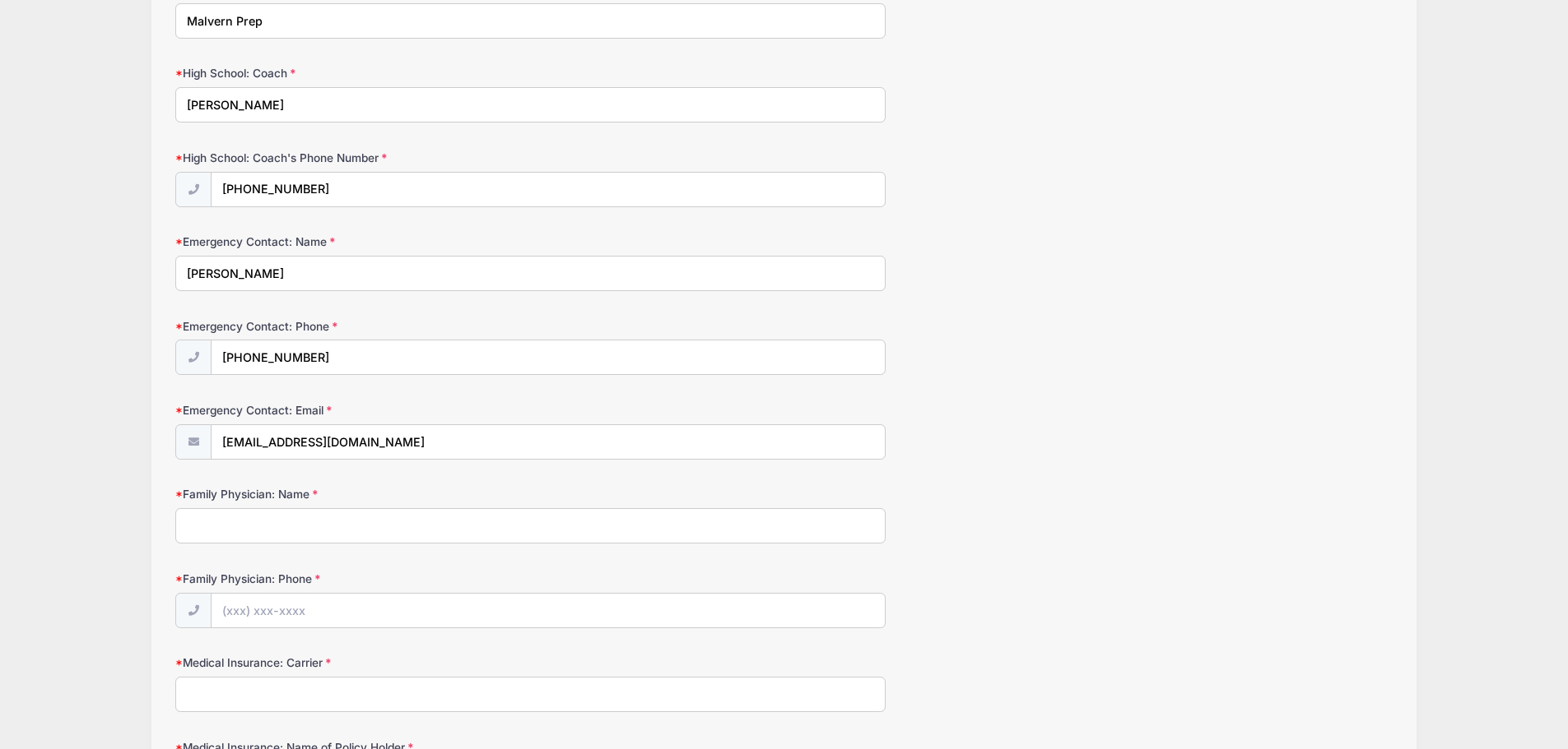
scroll to position [329, 0]
type input "Dirk Stribrny"
click at [287, 538] on input "Family Physician: Name" at bounding box center [530, 525] width 710 height 36
type input "Andrew Foreman"
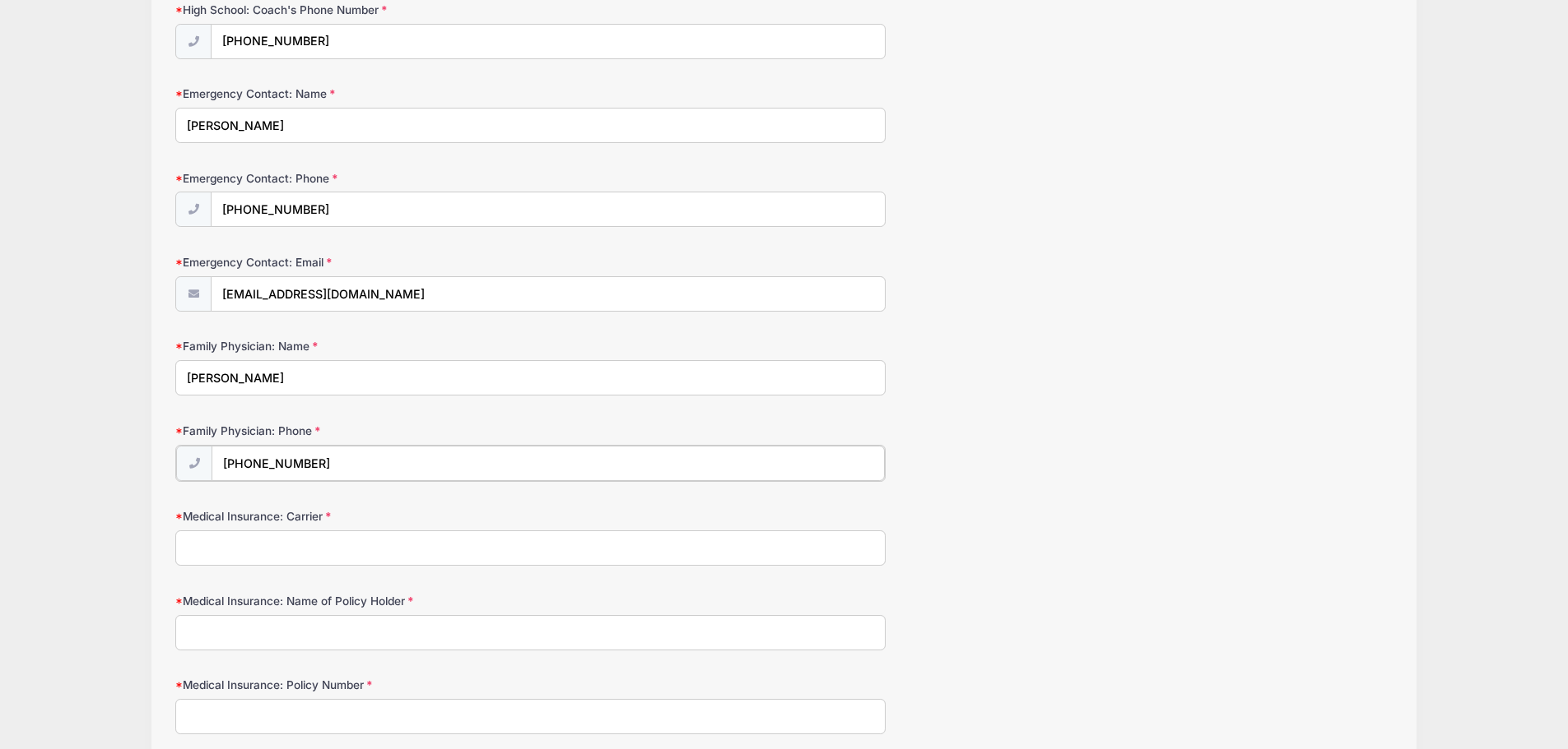
scroll to position [494, 0]
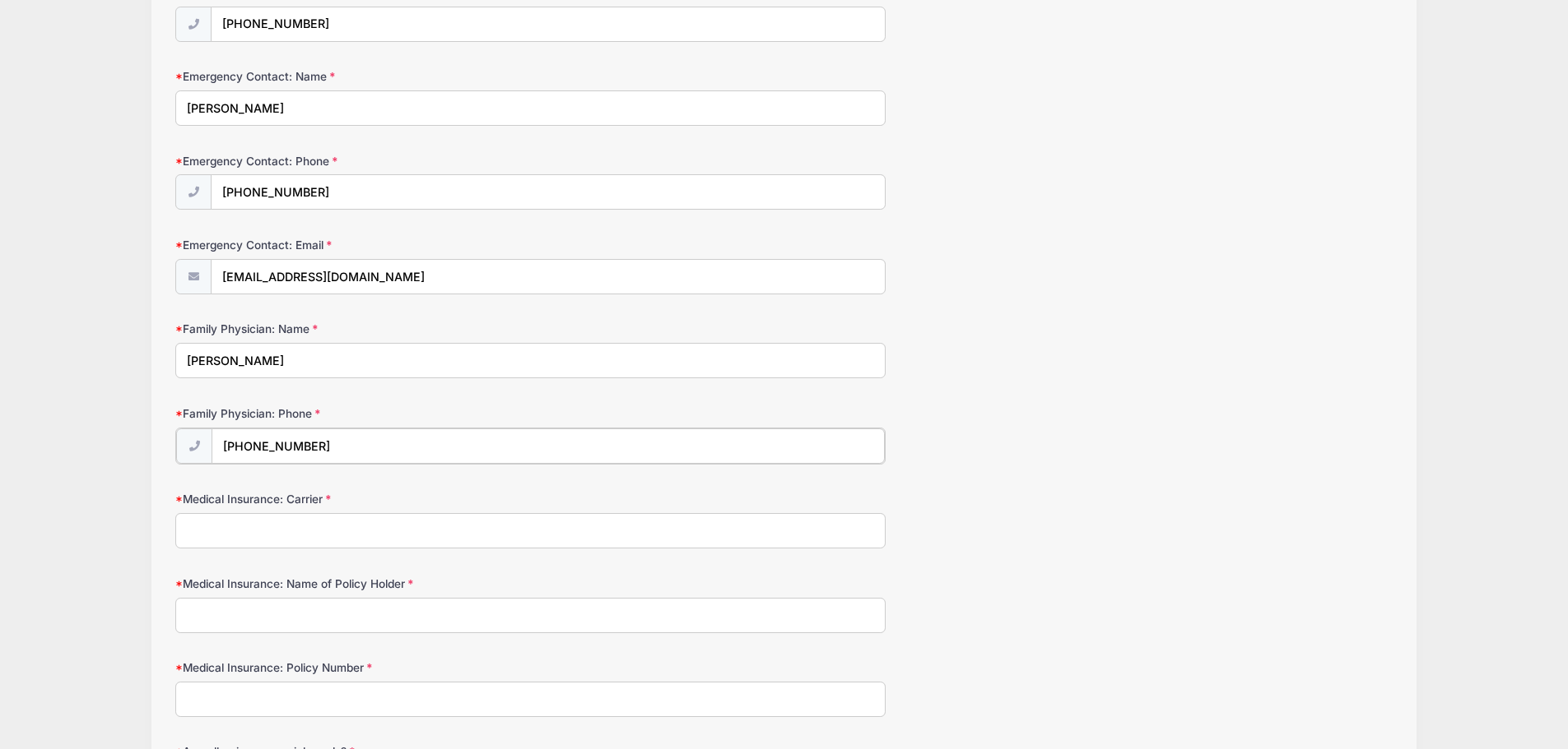
type input "(610) 647-1484"
click at [299, 534] on input "Medical Insurance: Carrier" at bounding box center [530, 529] width 710 height 36
type input "Cigna"
click at [315, 599] on input "Medical Insurance: Name of Policy Holder" at bounding box center [530, 614] width 710 height 36
type input "Dirk A Stribrny"
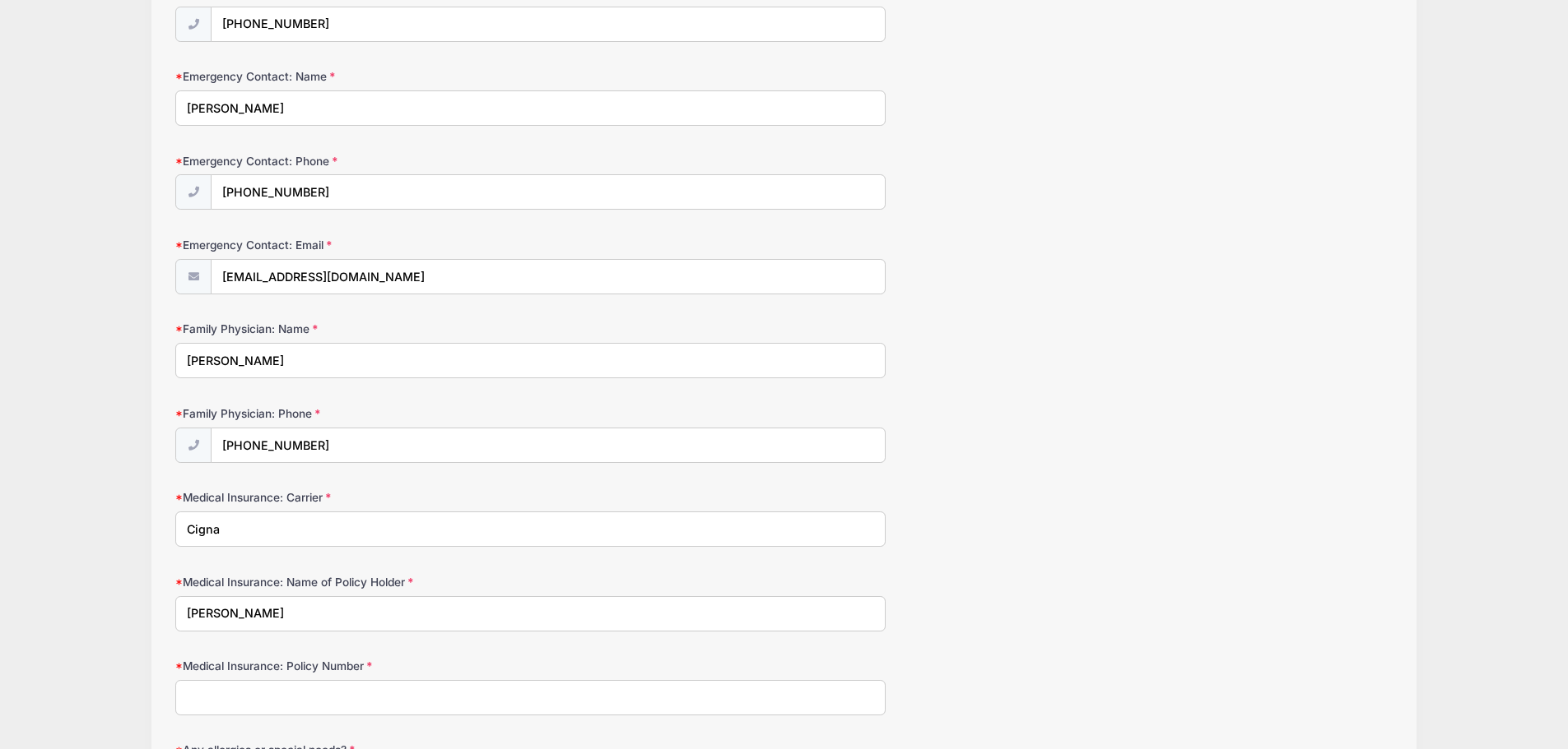
click at [272, 698] on input "Medical Insurance: Policy Number" at bounding box center [530, 698] width 710 height 36
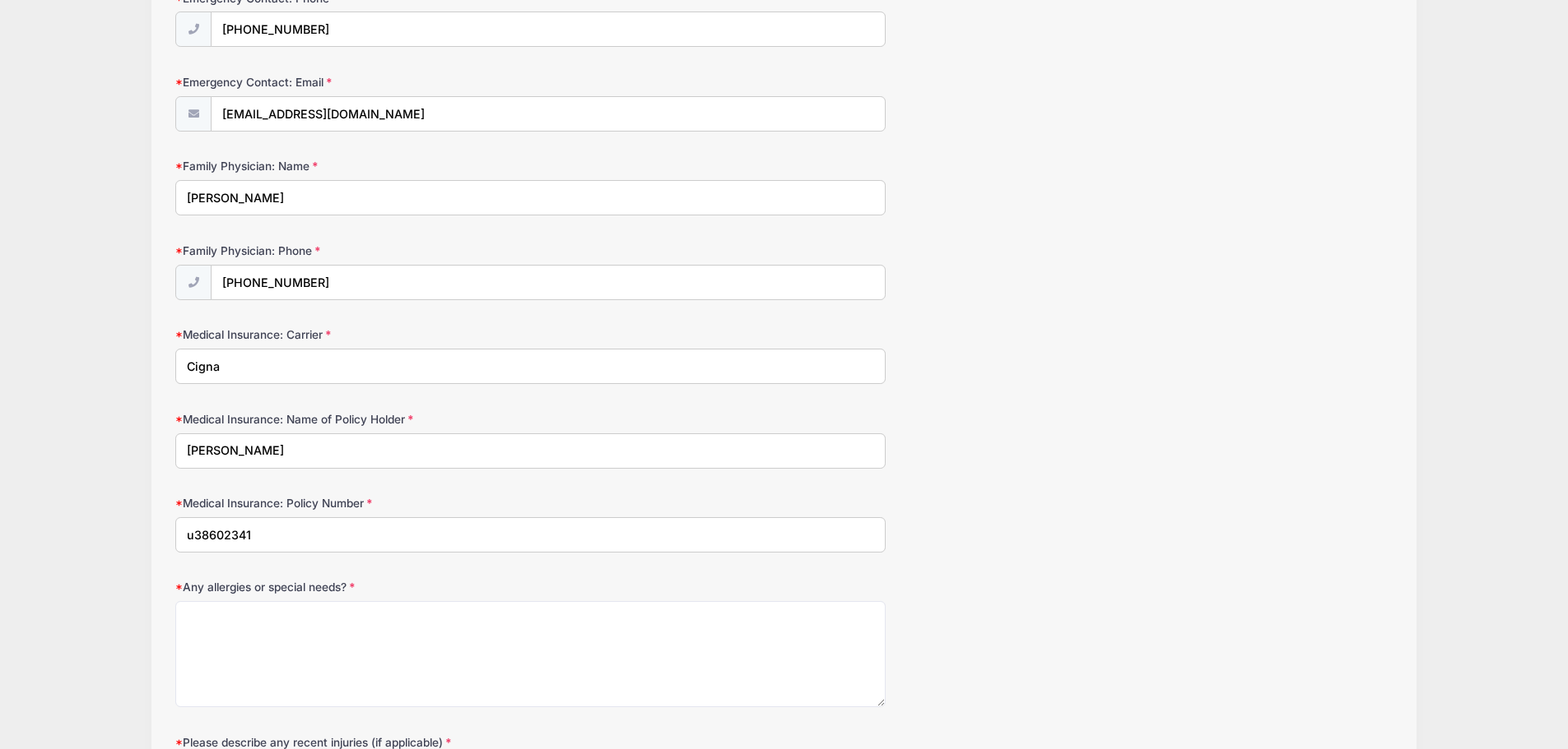
scroll to position [659, 0]
type input "u38602341"
click at [310, 648] on textarea "Any allergies or special needs?" at bounding box center [530, 653] width 710 height 106
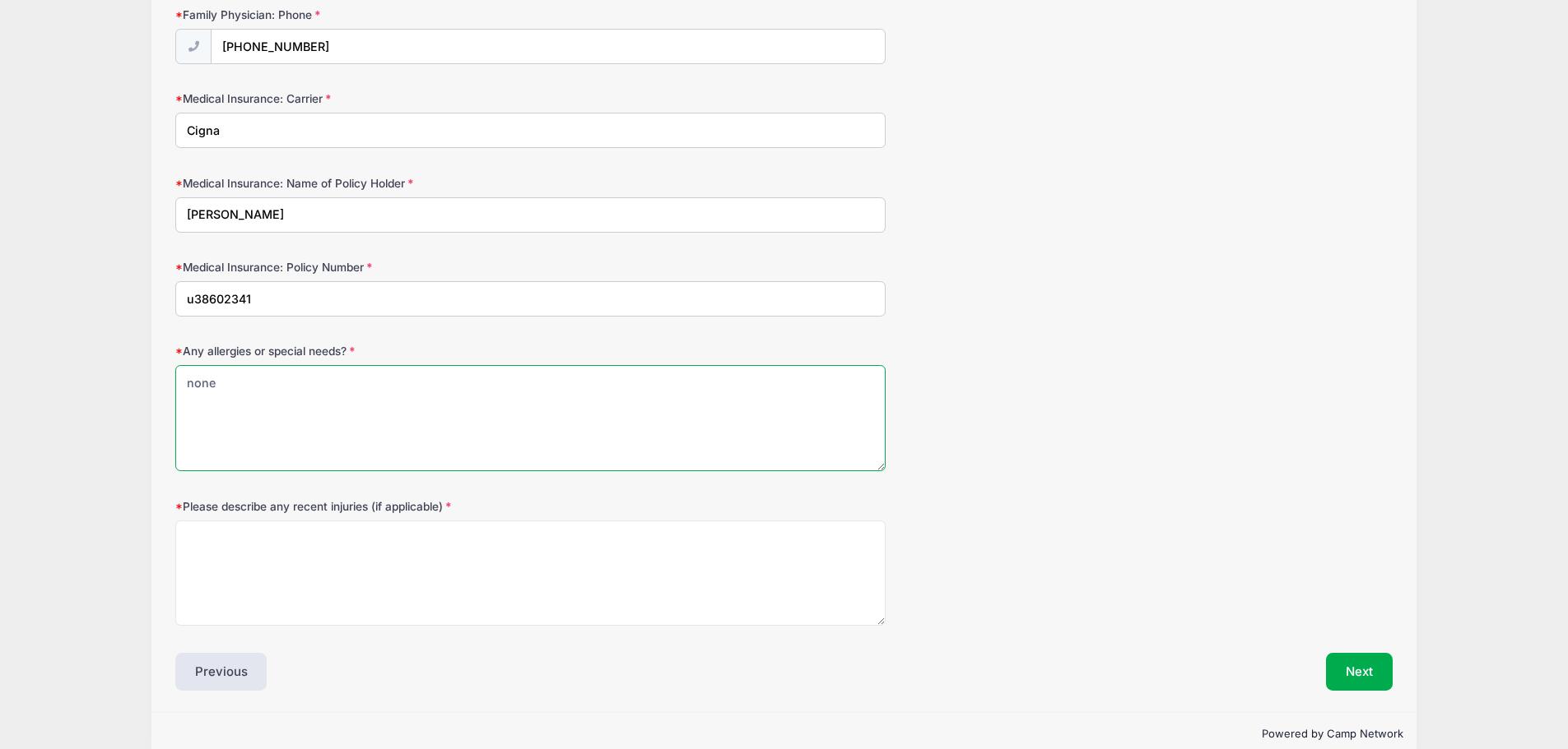
scroll to position [905, 0]
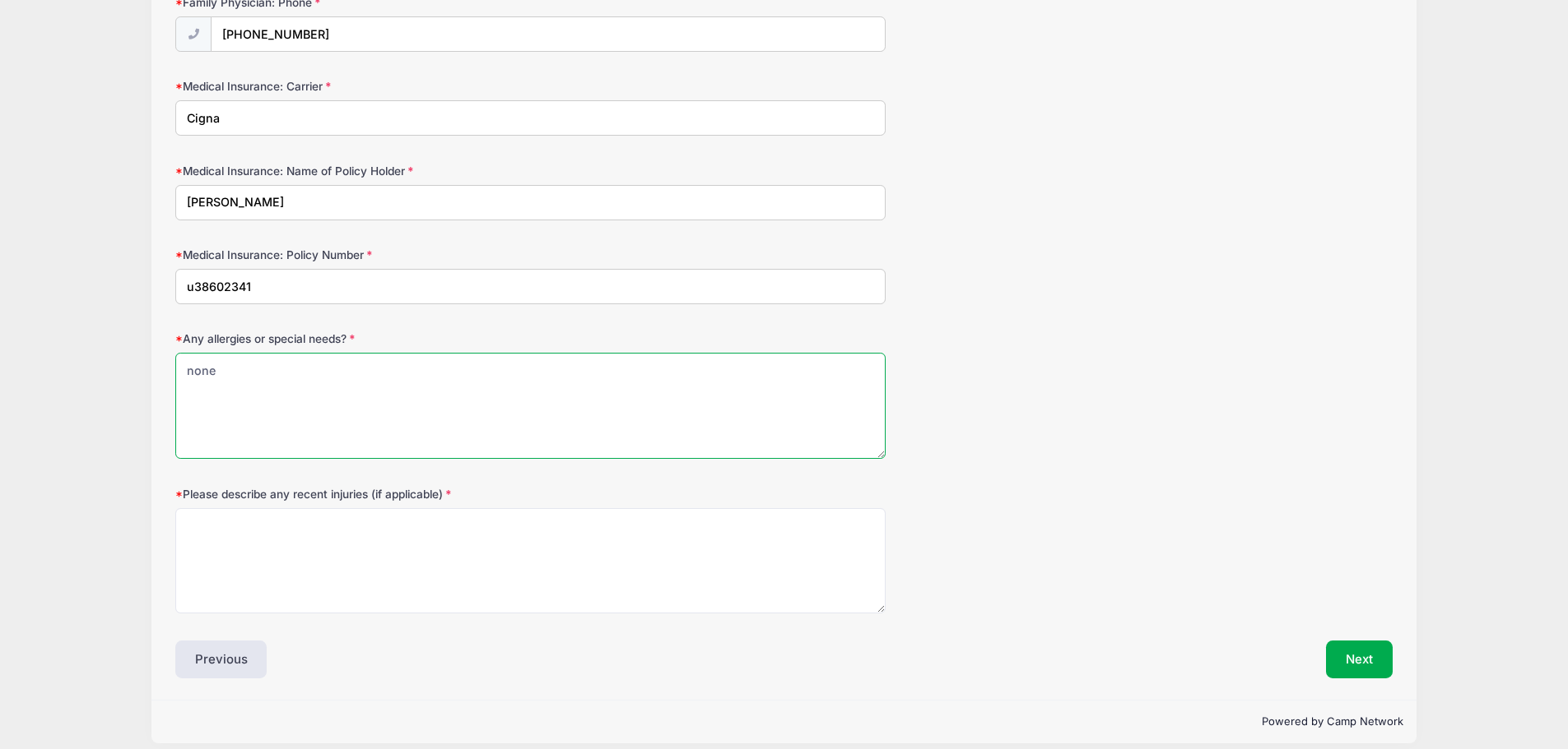
type textarea "none"
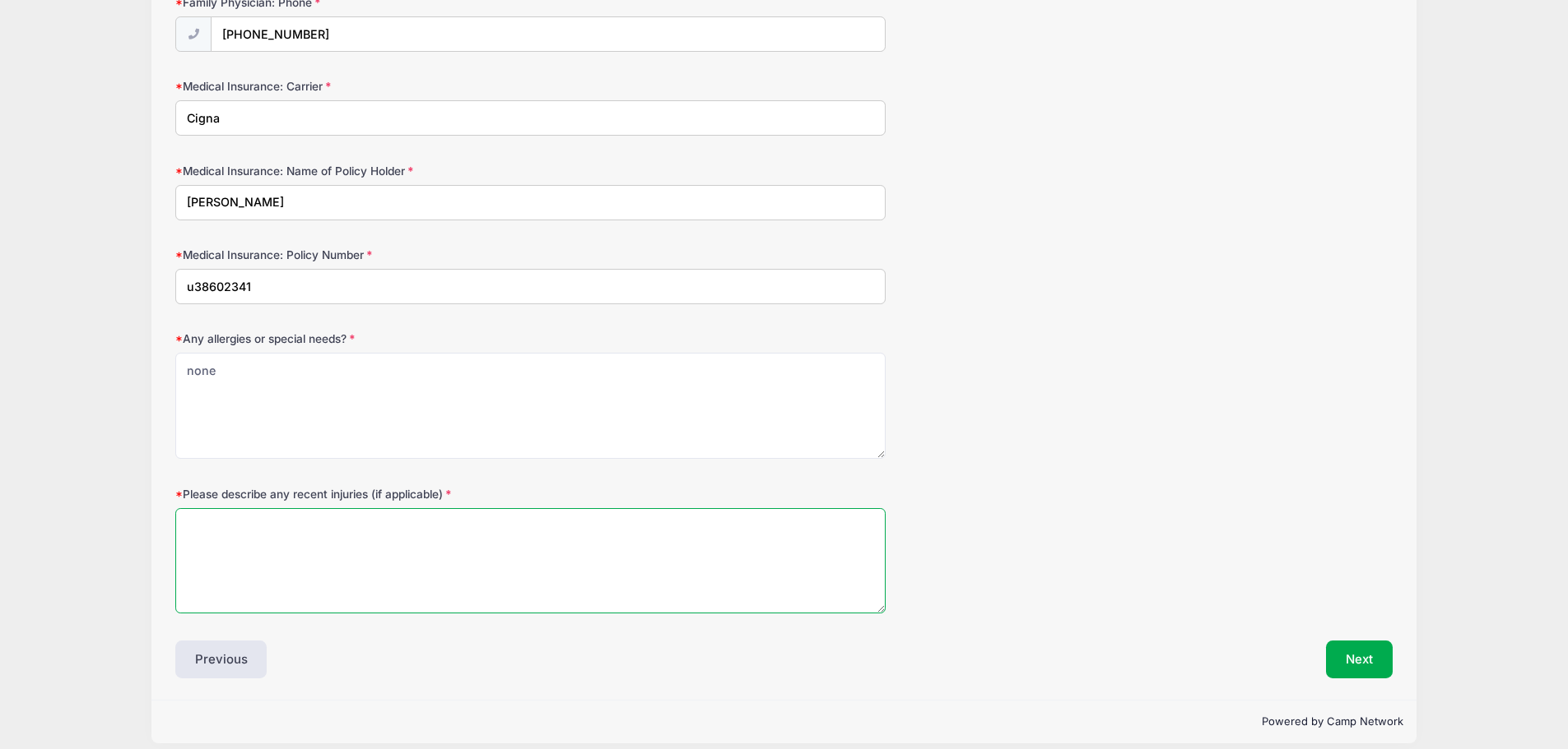
click at [327, 536] on textarea "Please describe any recent injuries (if applicable)" at bounding box center [530, 561] width 710 height 106
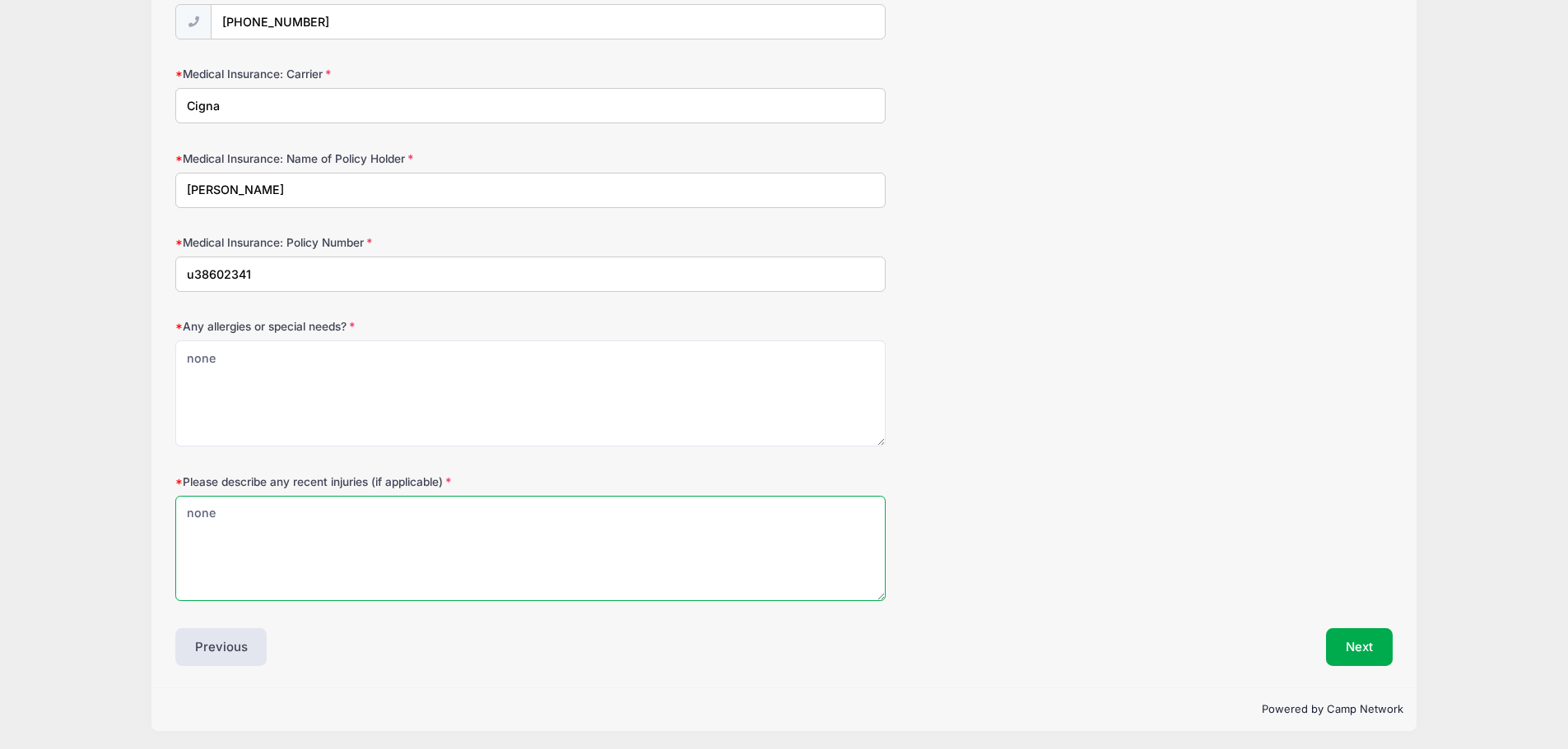
scroll to position [920, 0]
type textarea "none"
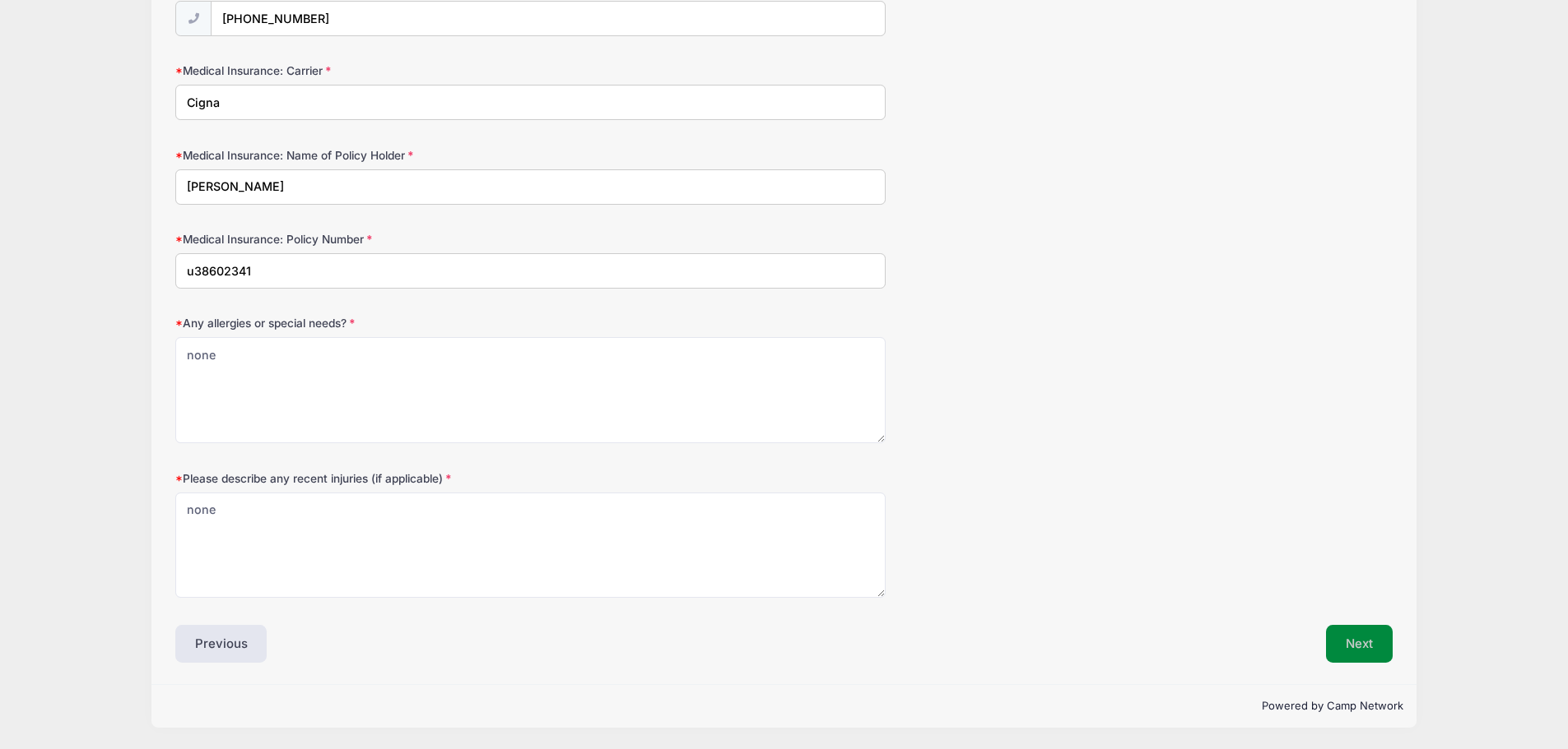
click at [1367, 644] on button "Next" at bounding box center [1359, 643] width 66 height 38
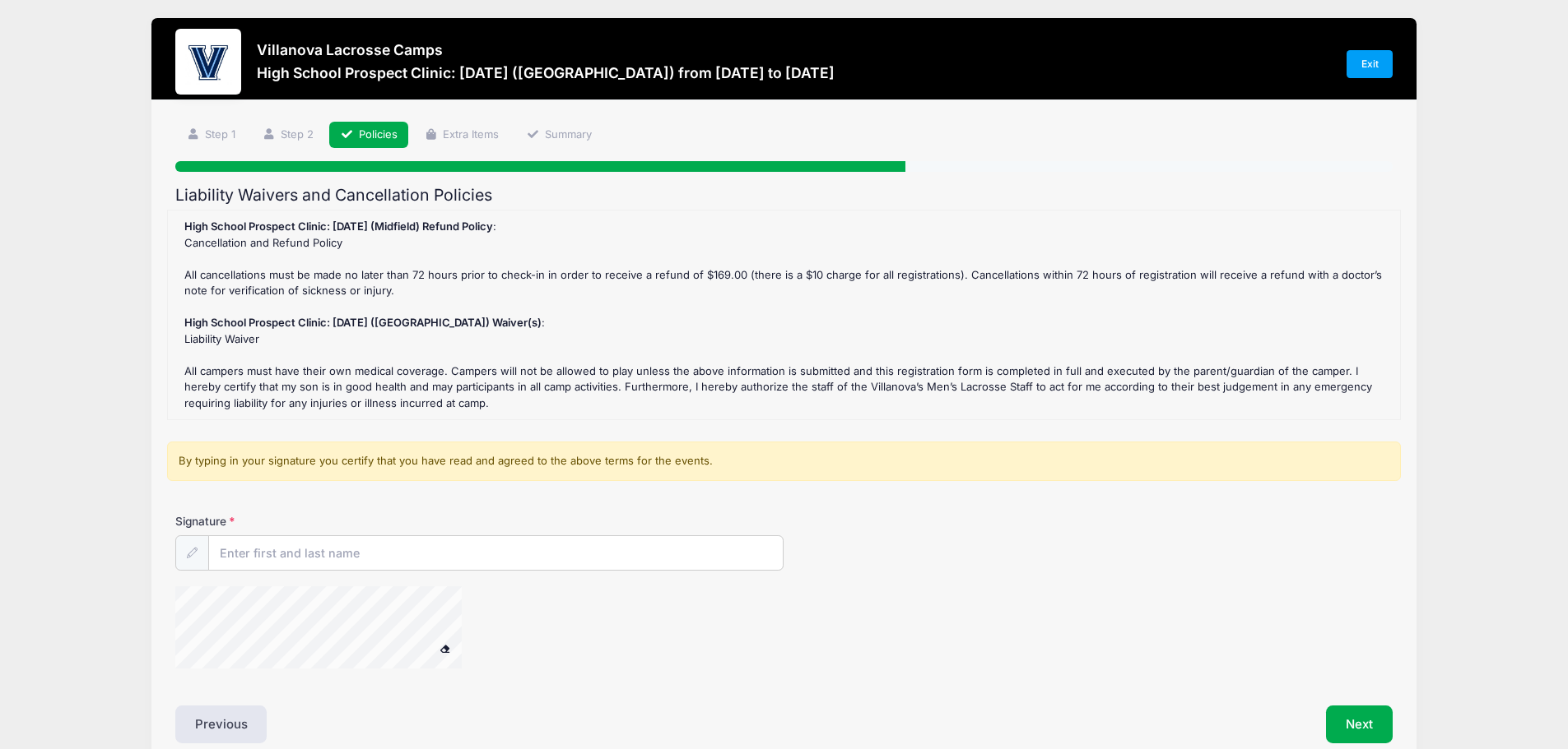
scroll to position [0, 0]
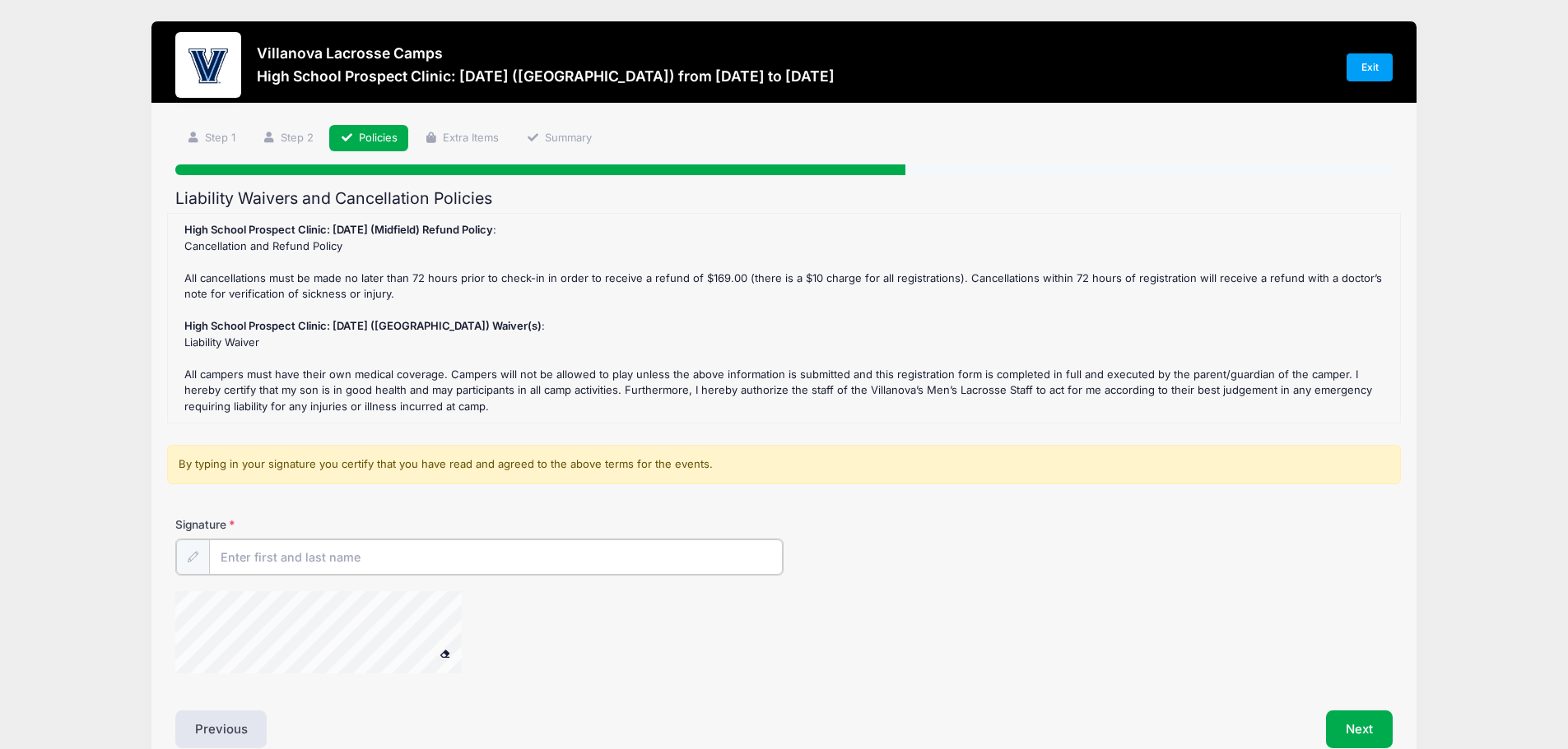
click at [302, 557] on input "Signature" at bounding box center [496, 557] width 574 height 36
type input "Zach Stribrny"
click at [489, 611] on div at bounding box center [340, 633] width 329 height 88
click at [462, 552] on input "Zach Stribrny" at bounding box center [496, 557] width 574 height 36
click at [199, 553] on div at bounding box center [192, 556] width 34 height 36
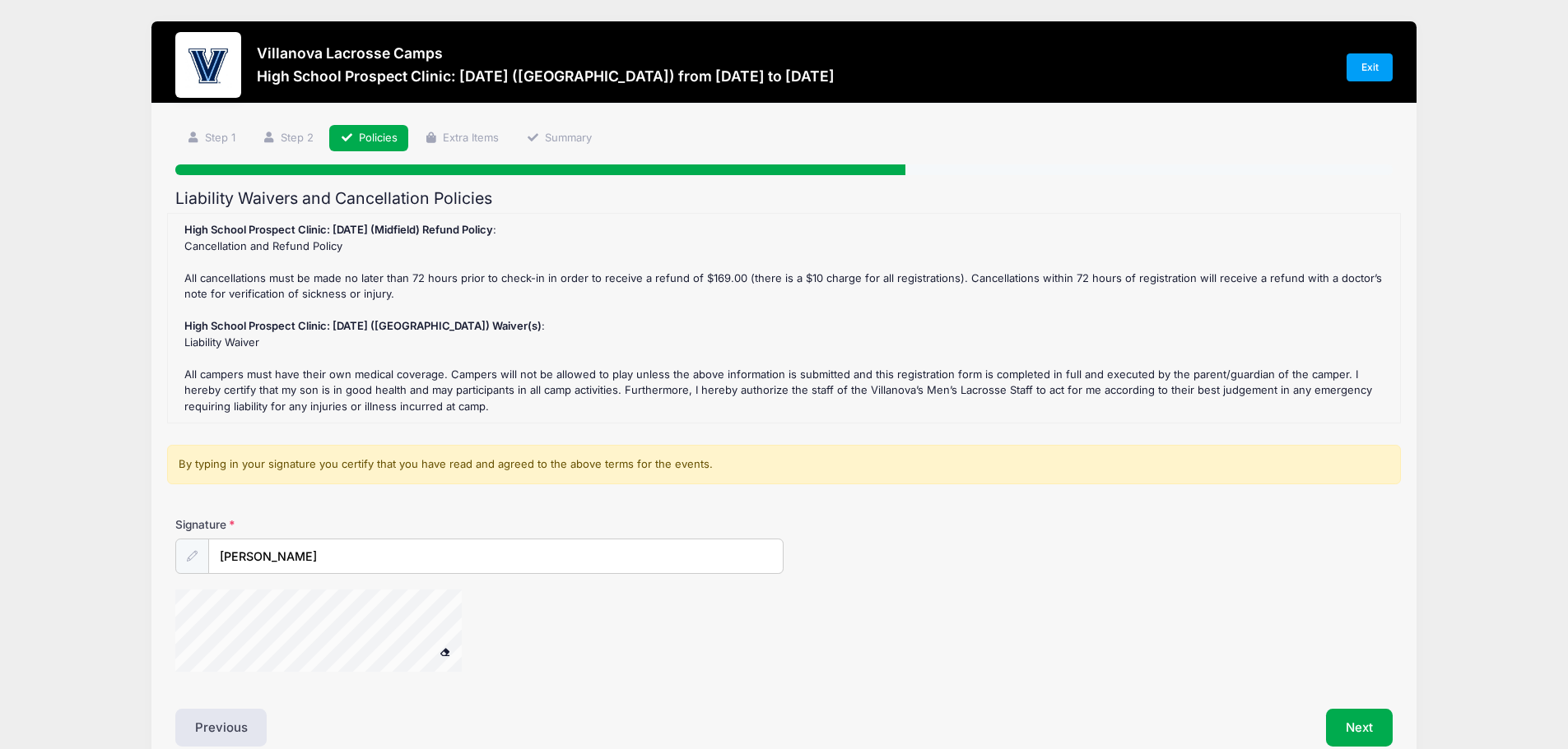
click at [193, 553] on icon at bounding box center [192, 556] width 11 height 11
click at [352, 561] on input "Zach Stribrny" at bounding box center [496, 557] width 574 height 36
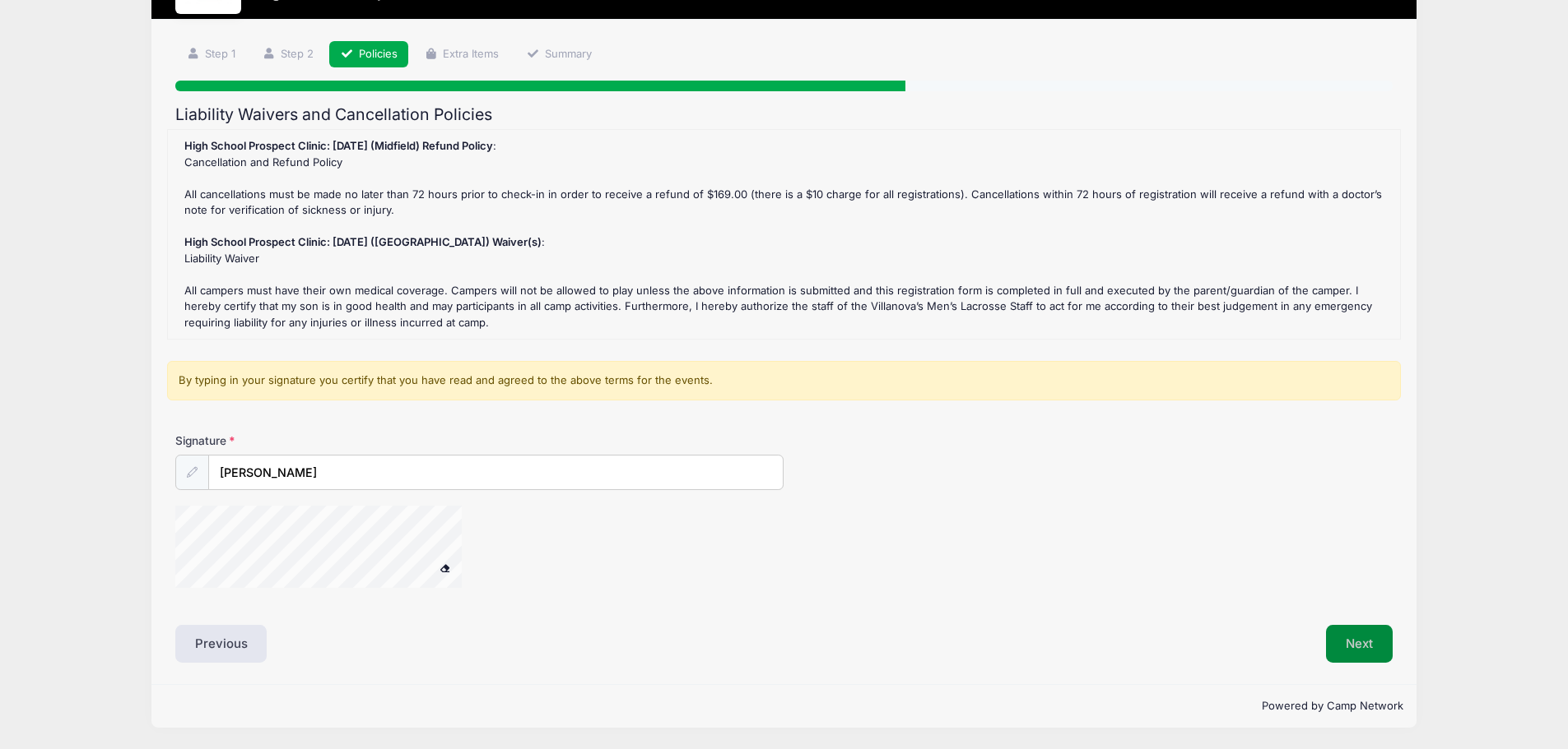
scroll to position [84, 0]
click at [1345, 642] on button "Next" at bounding box center [1359, 643] width 66 height 38
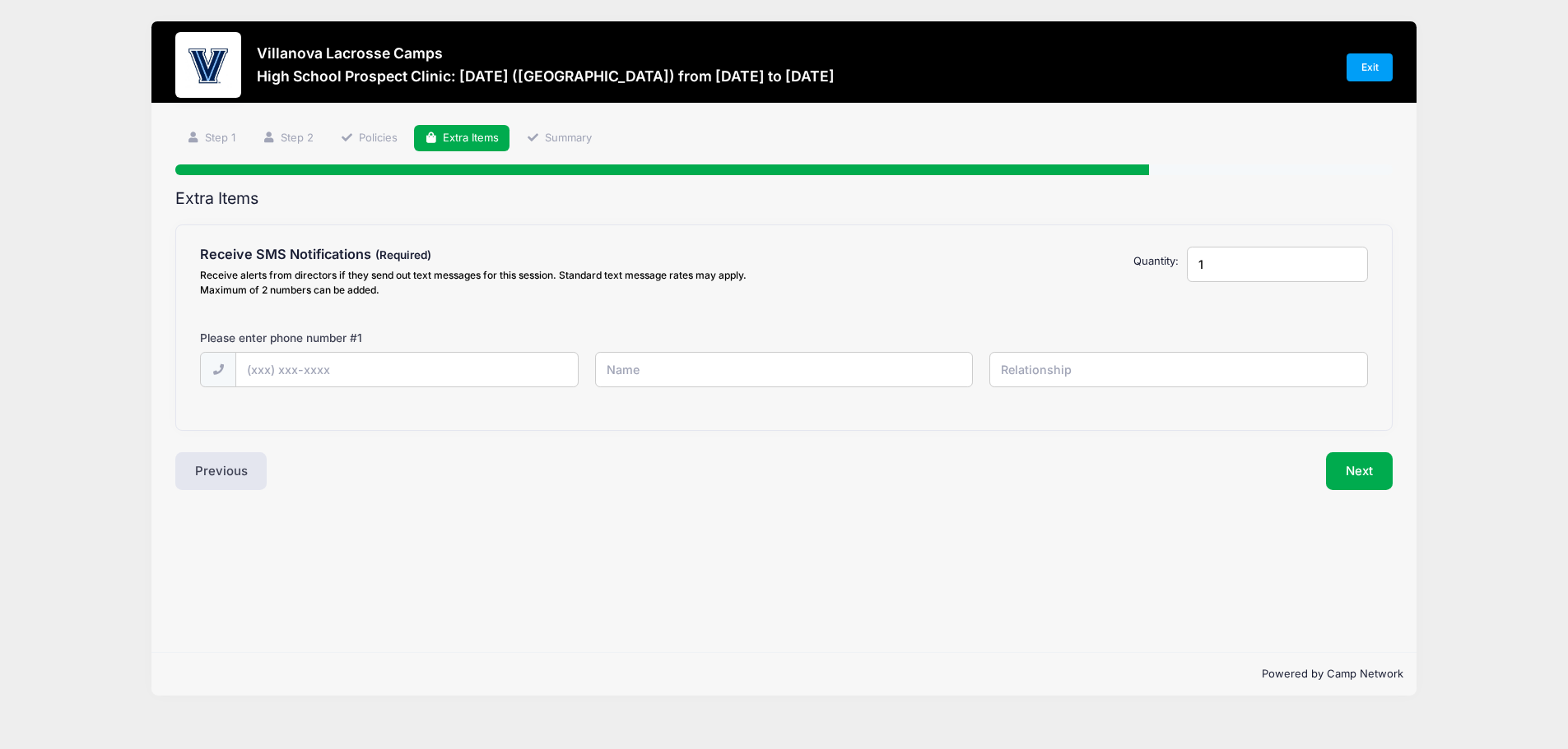
scroll to position [0, 0]
click at [309, 374] on input "text" at bounding box center [410, 371] width 345 height 36
type input "(610) 247-5454"
click at [671, 375] on input "text" at bounding box center [790, 370] width 381 height 36
drag, startPoint x: 669, startPoint y: 374, endPoint x: 640, endPoint y: 371, distance: 29.2
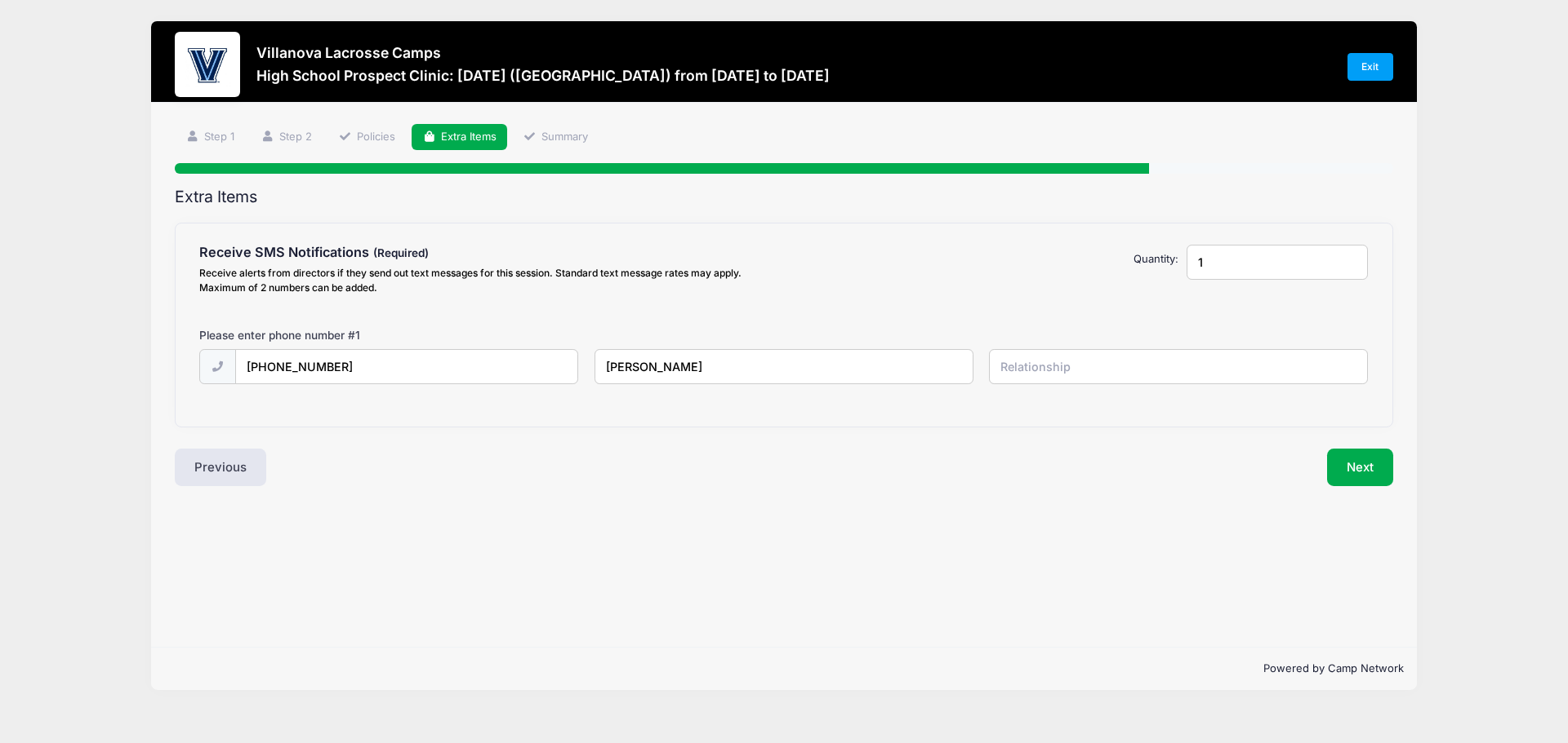
click at [635, 368] on input "Zachary D Stribrny" at bounding box center [784, 367] width 378 height 35
type input "Zach Stribrny"
click at [1095, 356] on input "text" at bounding box center [1178, 367] width 378 height 35
type input "D"
type input "Self"
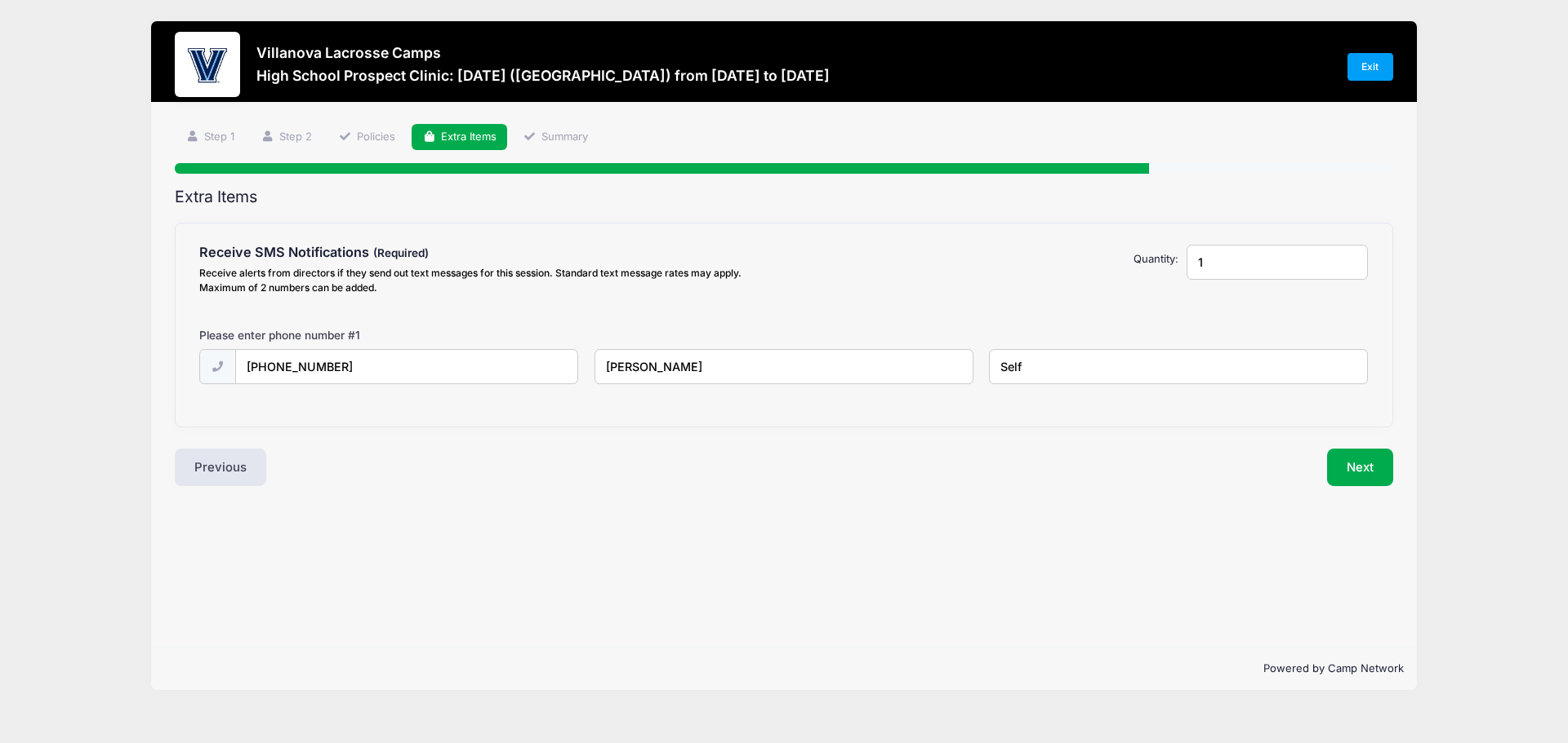
click at [1208, 265] on input "1" at bounding box center [1278, 262] width 182 height 35
type input "2"
click at [1349, 255] on input "2" at bounding box center [1278, 262] width 182 height 35
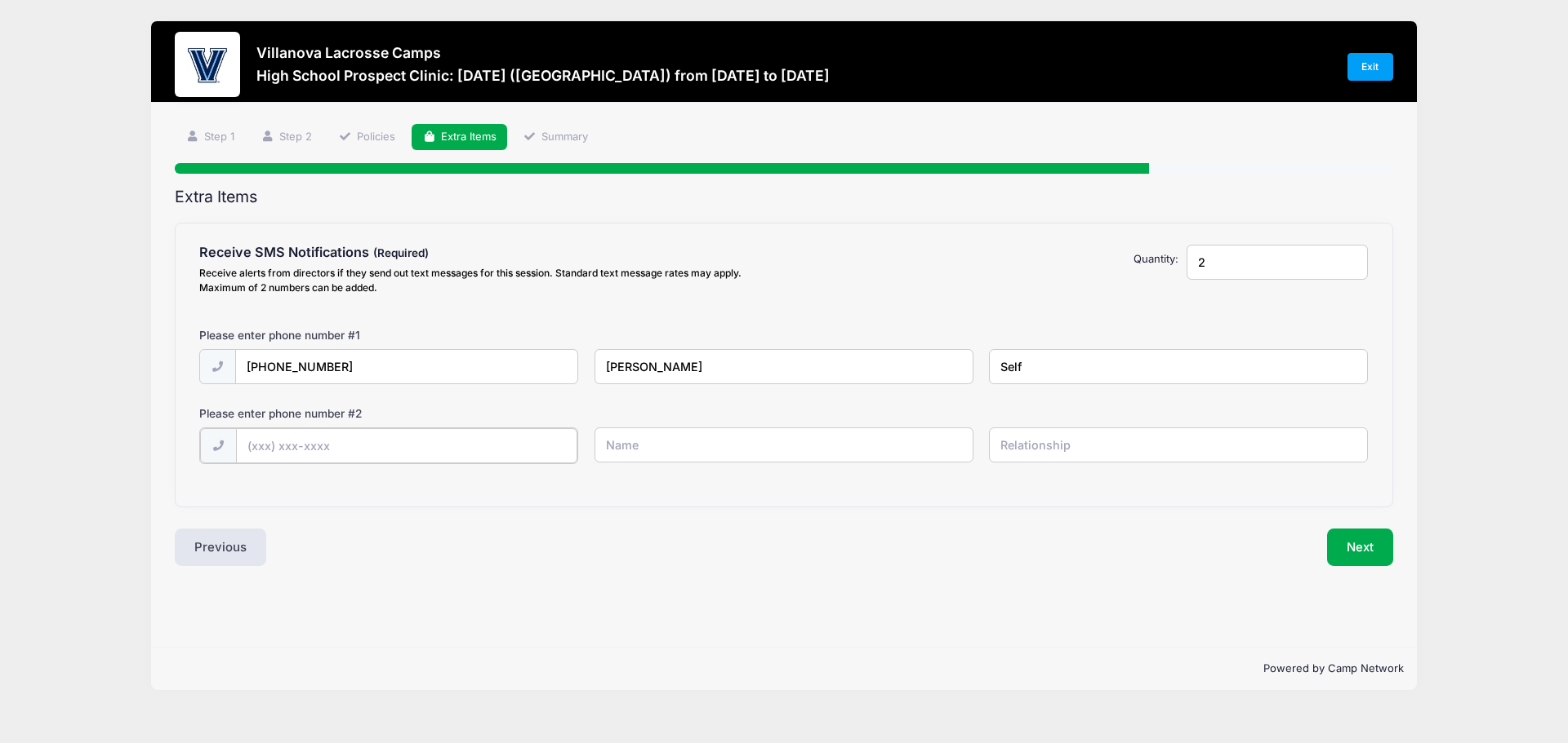
click at [401, 452] on input "text" at bounding box center [407, 446] width 342 height 35
type input "(610) 585-4060"
click at [632, 446] on input "text" at bounding box center [784, 445] width 378 height 35
type input "Dirk Stribrny"
click at [1020, 448] on input "text" at bounding box center [1178, 445] width 378 height 35
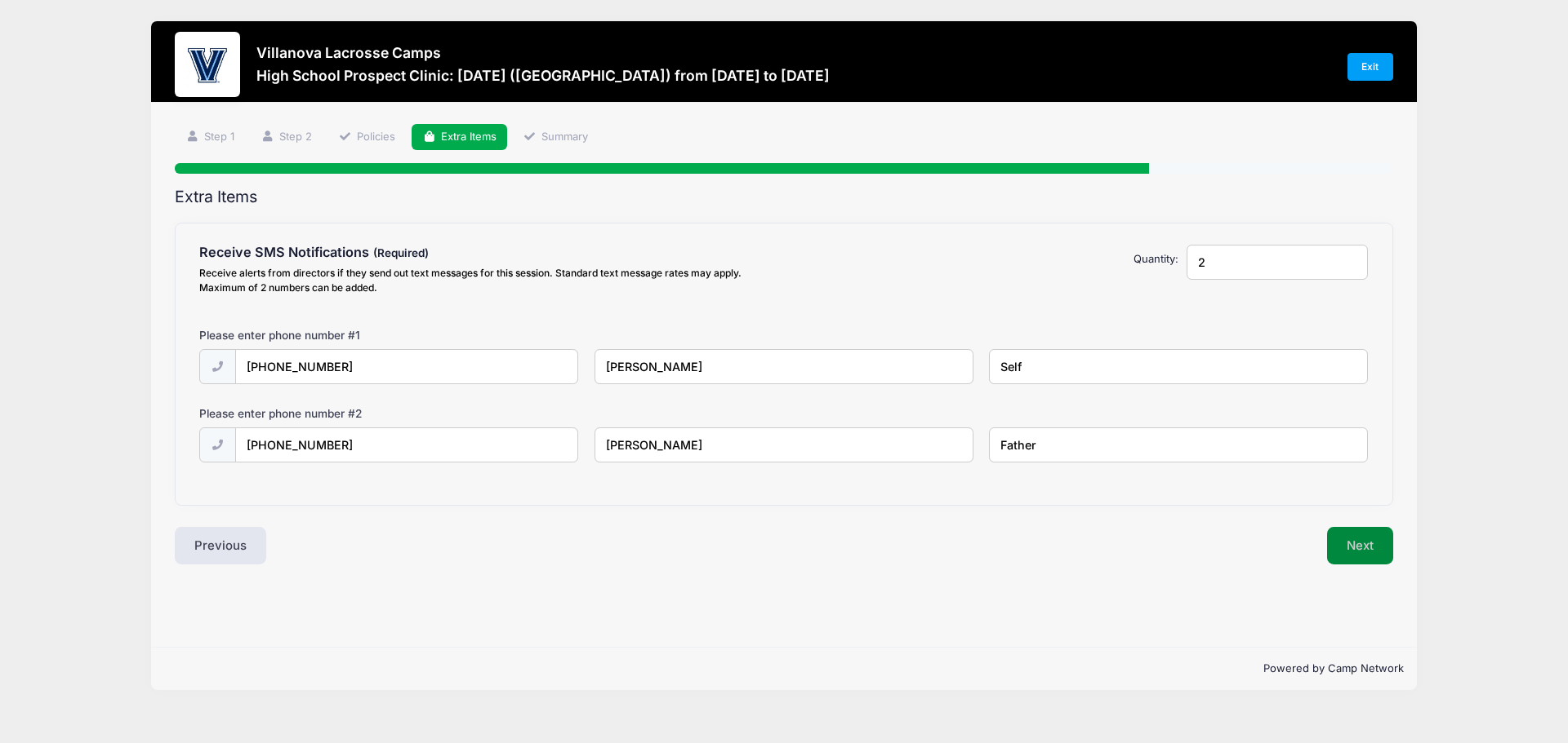
type input "Father"
click at [1353, 539] on button "Next" at bounding box center [1360, 545] width 66 height 37
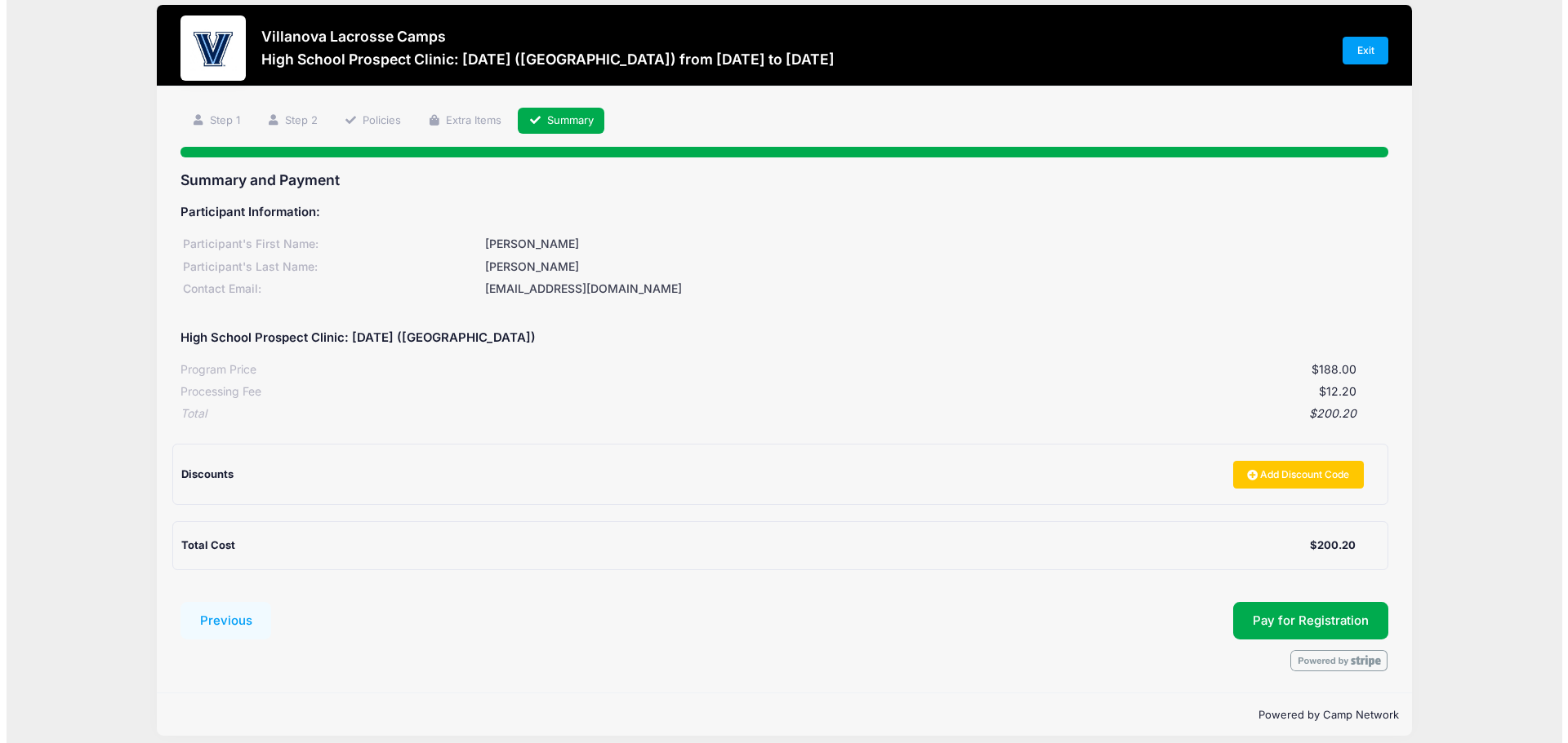
scroll to position [31, 0]
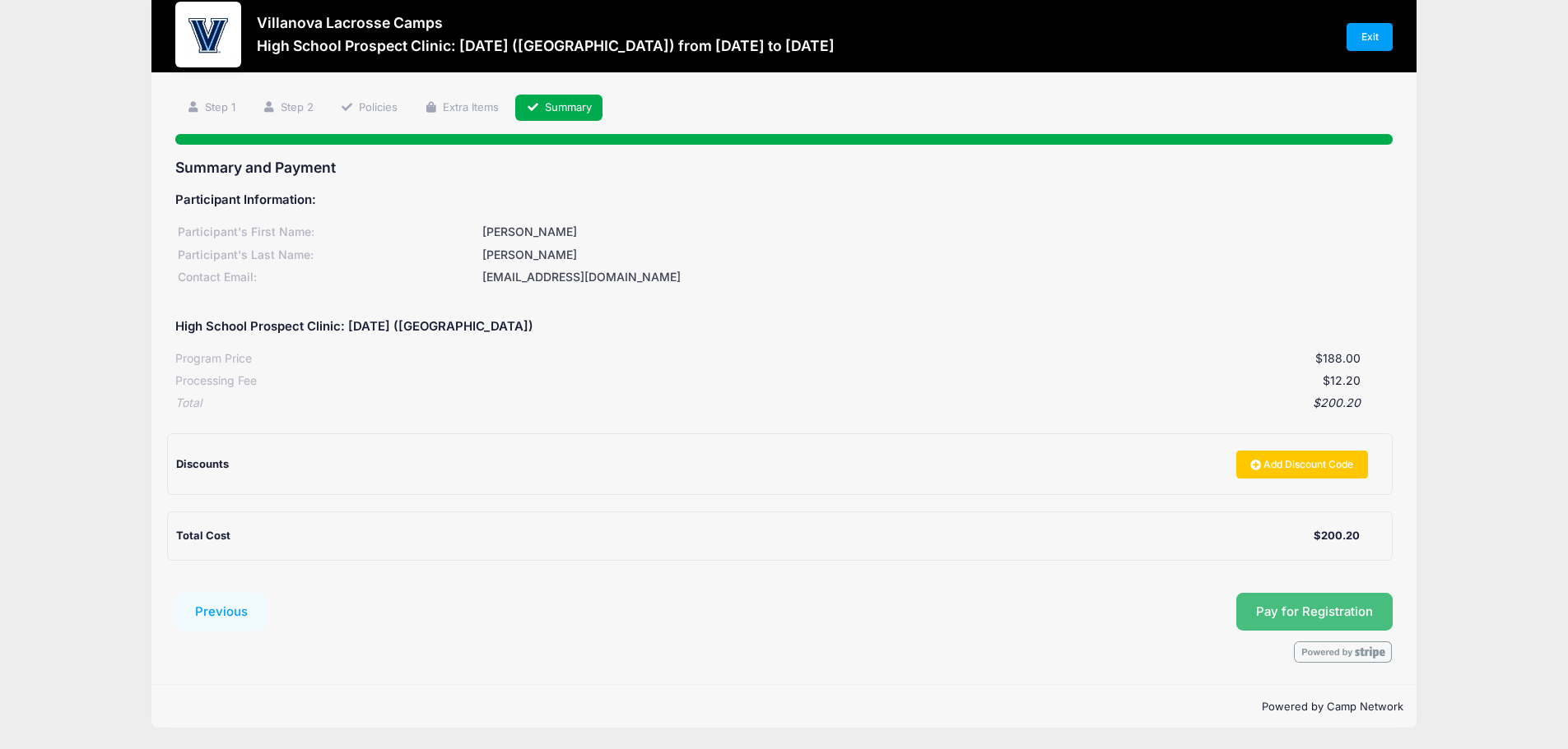
click at [1326, 613] on button "Pay for Registration" at bounding box center [1314, 611] width 156 height 38
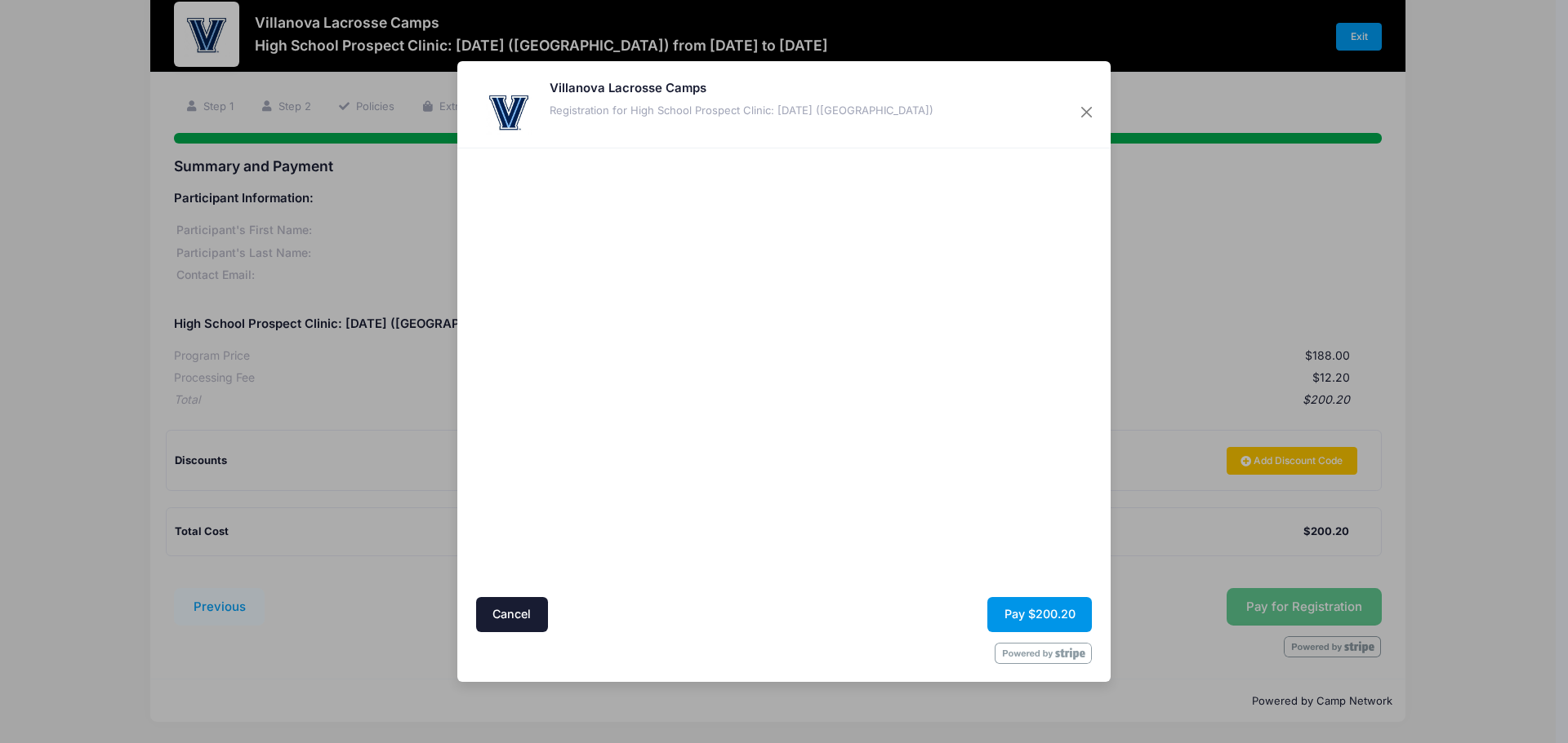
click at [1045, 613] on button "Pay $200.20" at bounding box center [1039, 615] width 104 height 35
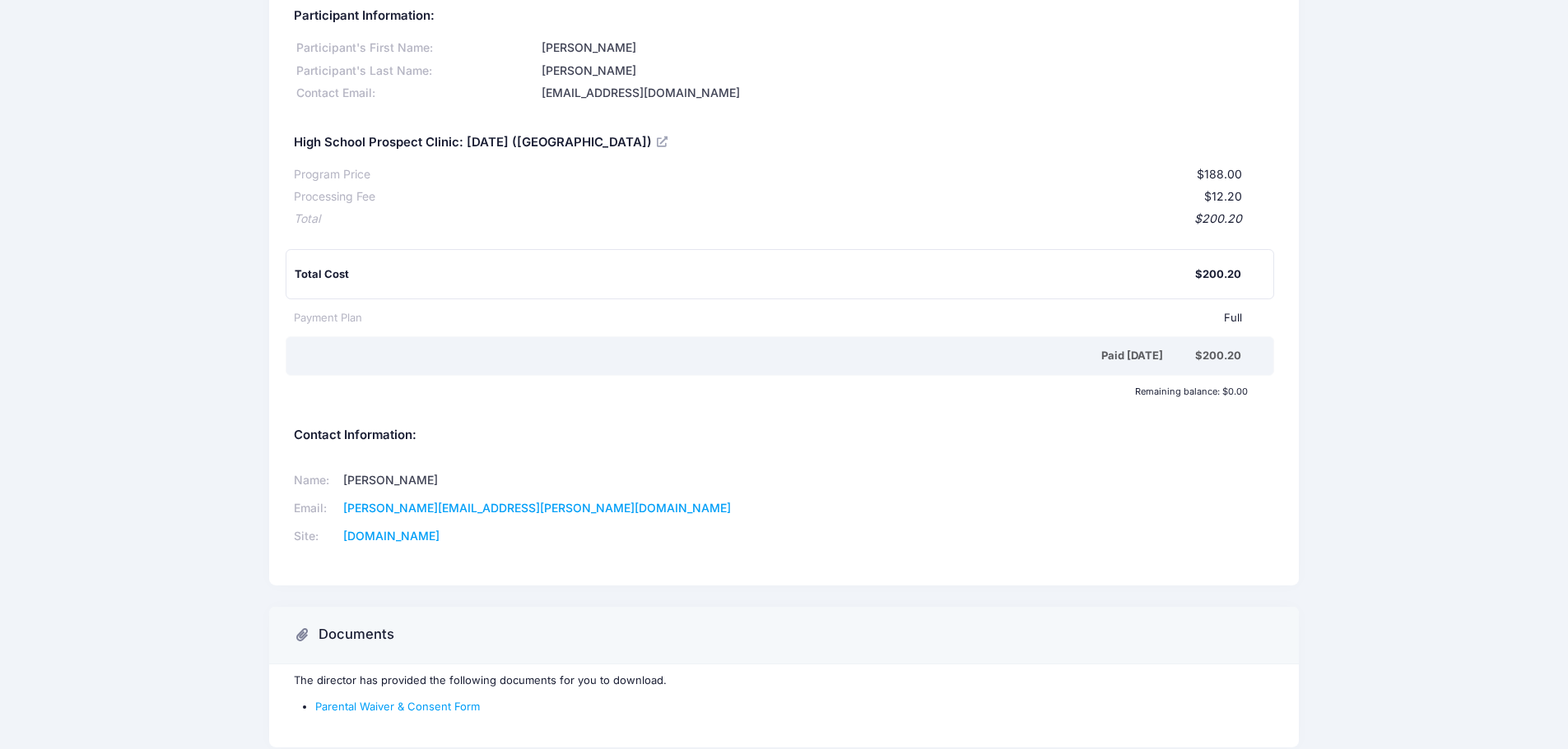
scroll to position [161, 0]
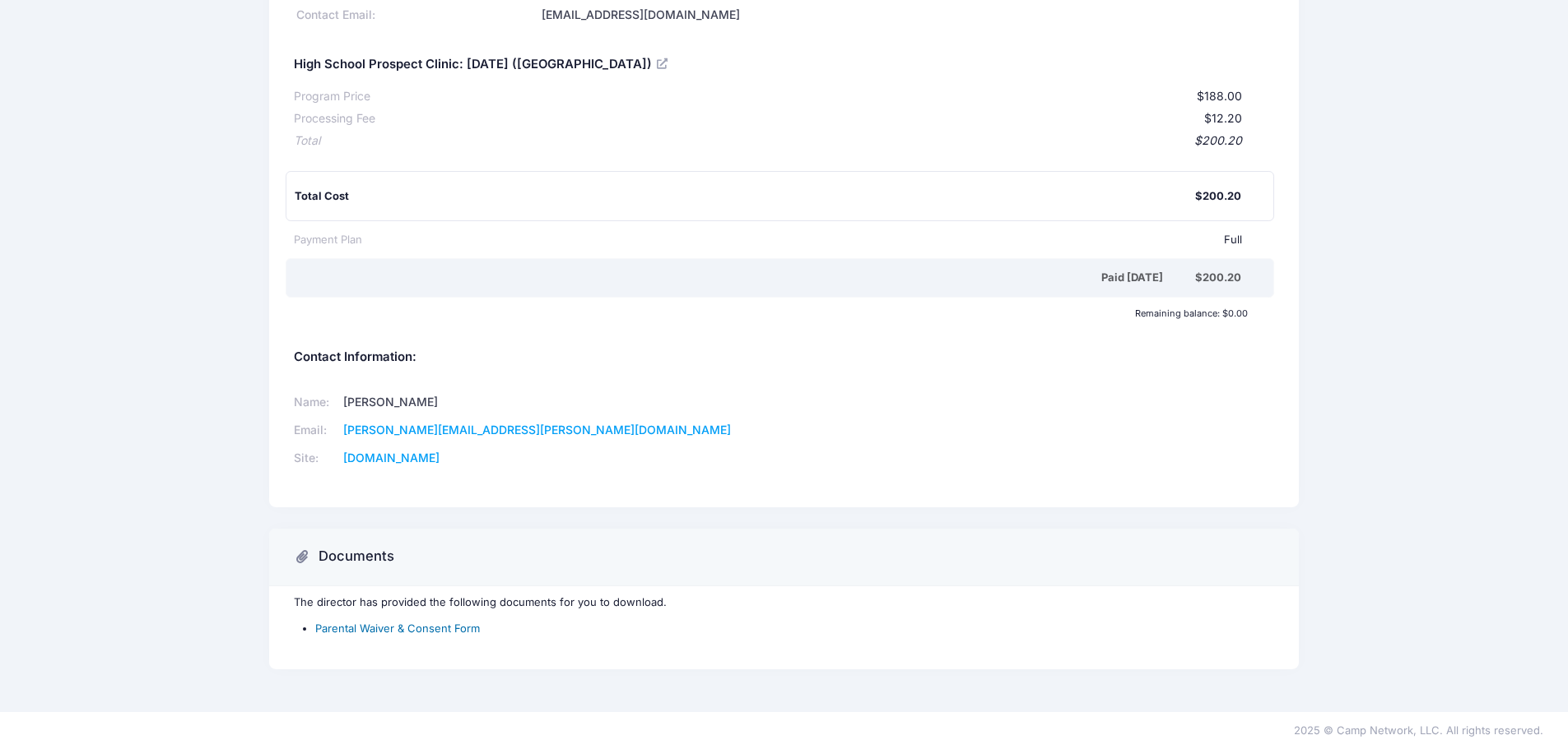
click at [454, 630] on link "Parental Waiver & Consent Form" at bounding box center [397, 629] width 165 height 13
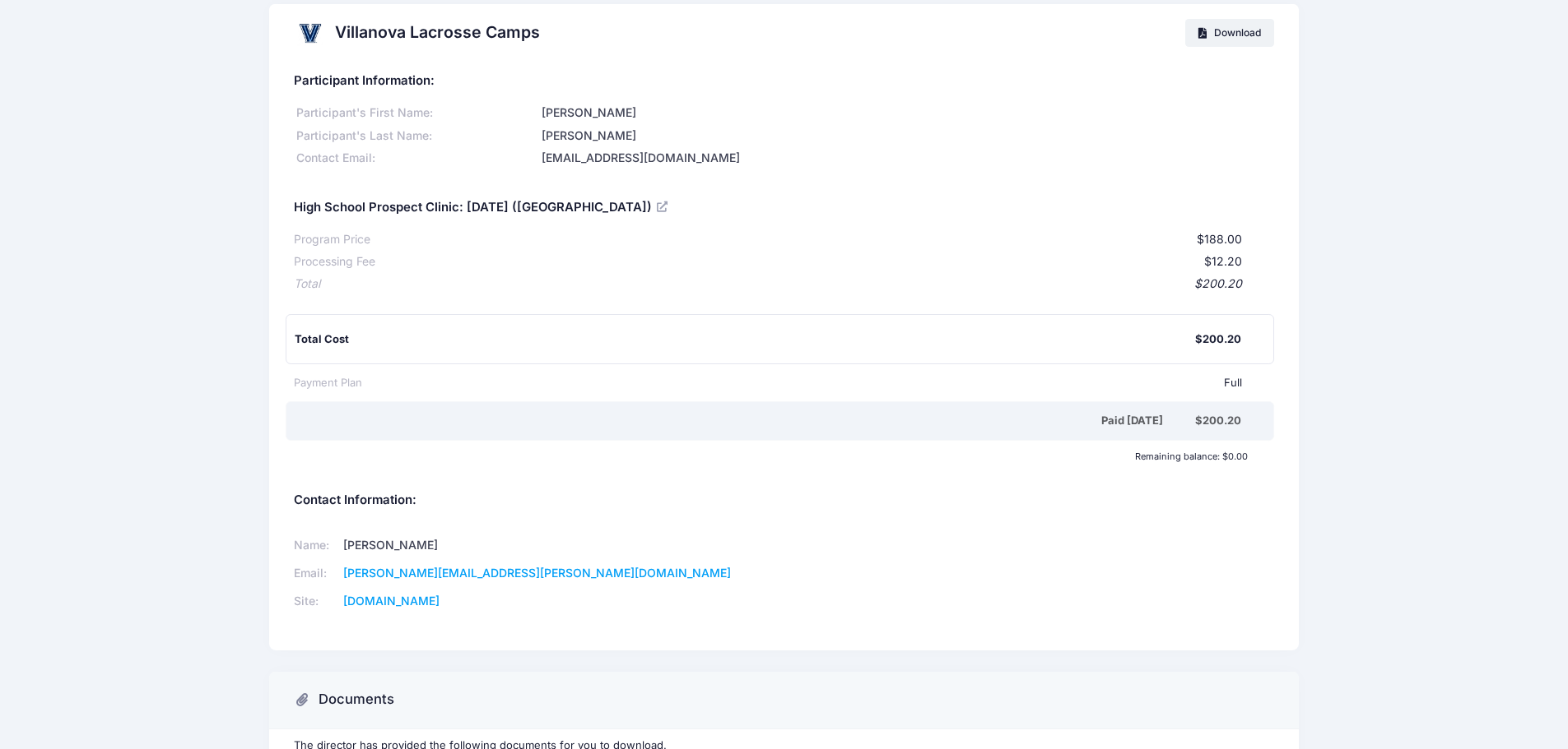
scroll to position [0, 0]
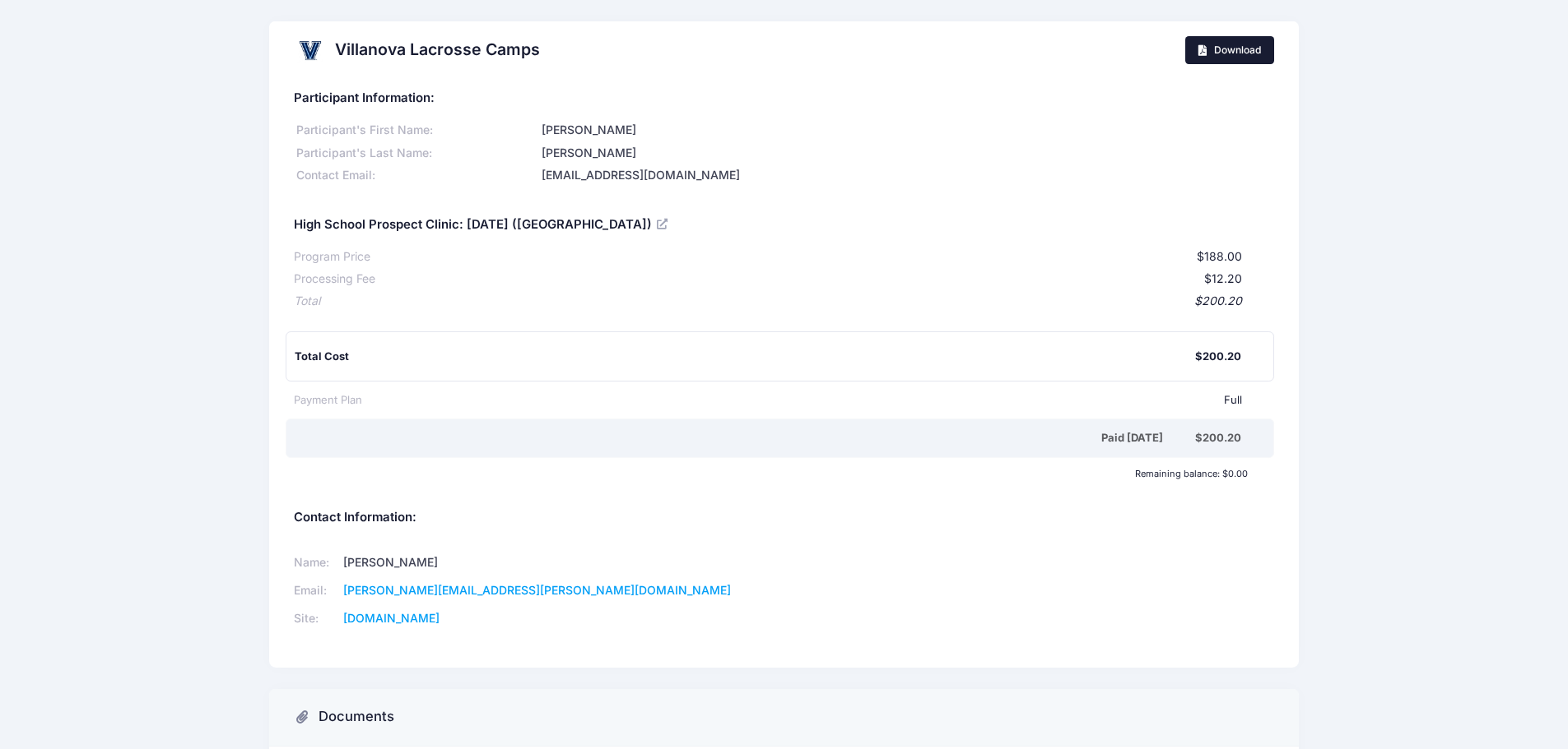
click at [1226, 52] on span "Download" at bounding box center [1237, 49] width 47 height 13
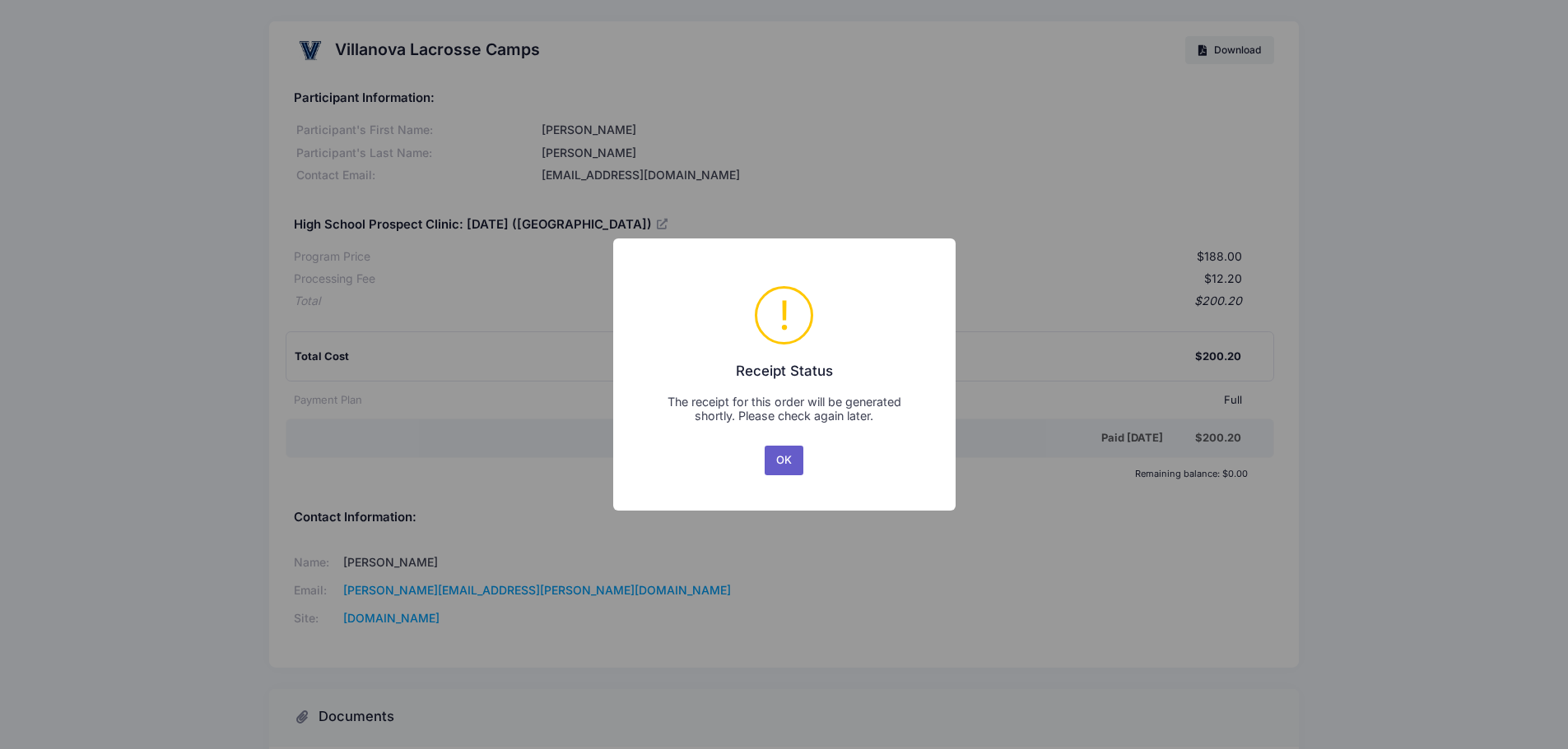
click at [793, 455] on button "OK" at bounding box center [784, 460] width 39 height 30
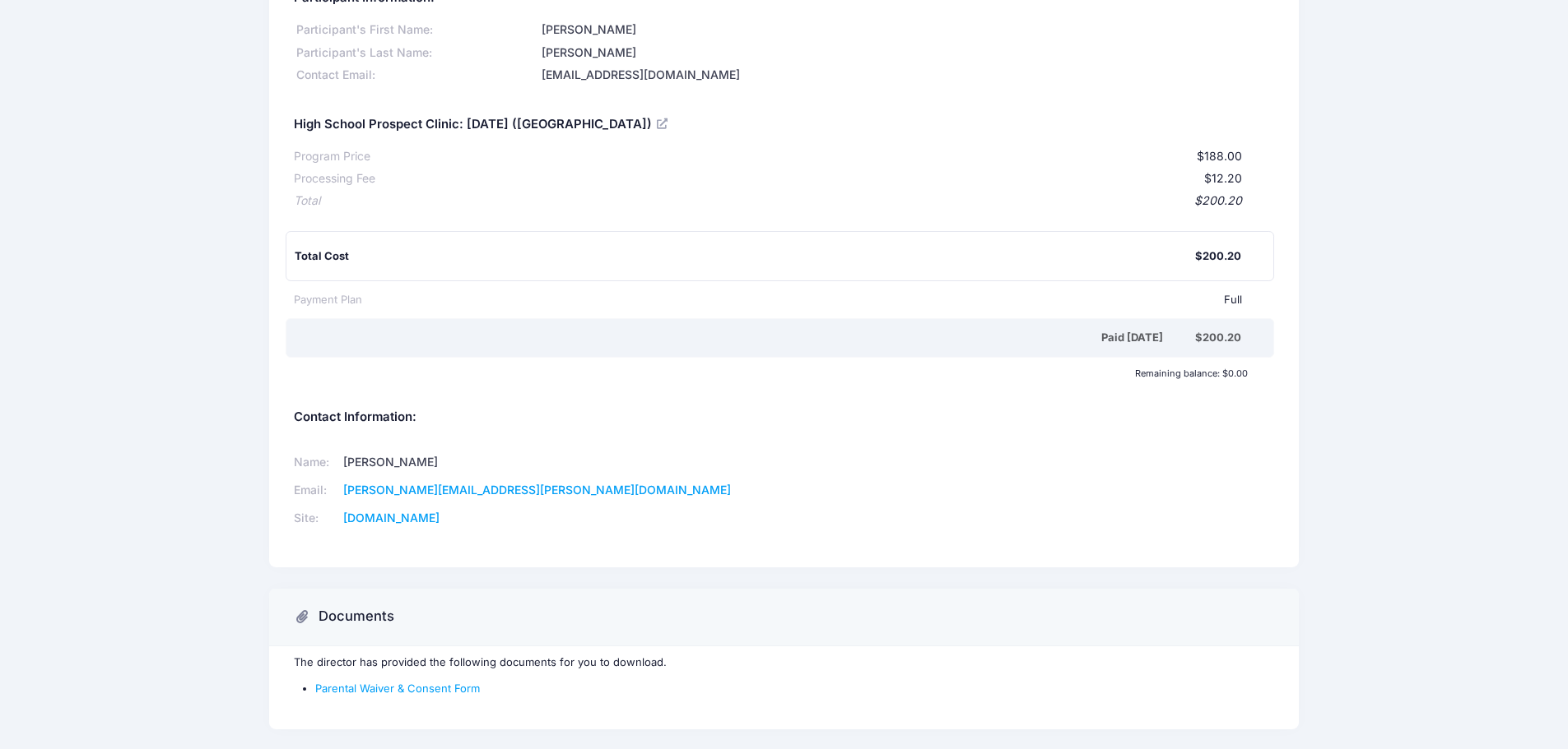
scroll to position [161, 0]
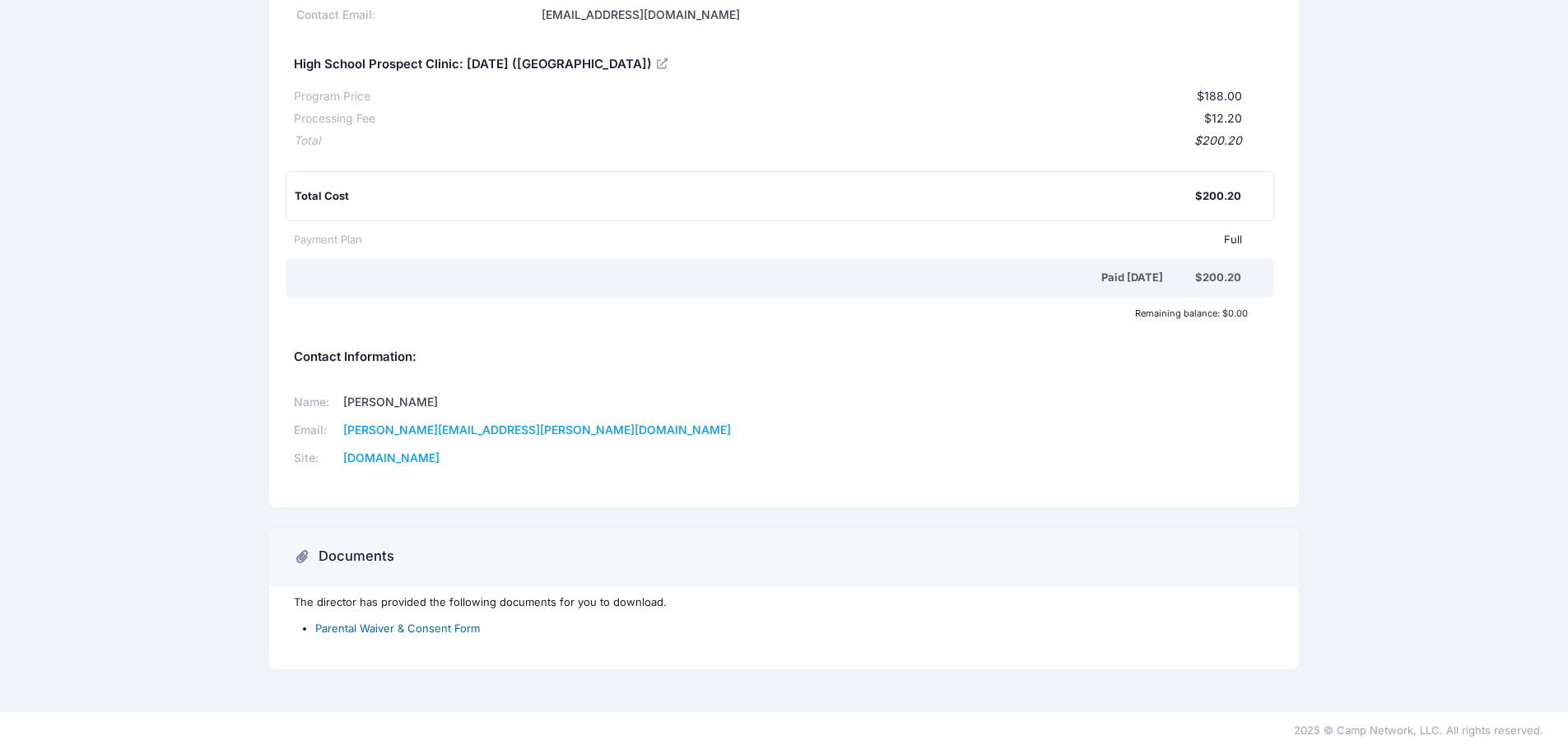
click at [425, 631] on link "Parental Waiver & Consent Form" at bounding box center [397, 629] width 165 height 13
